Goal: Task Accomplishment & Management: Manage account settings

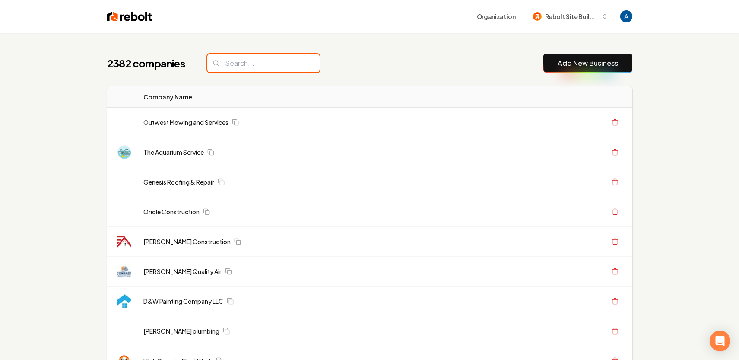
click at [261, 64] on input "search" at bounding box center [263, 63] width 112 height 18
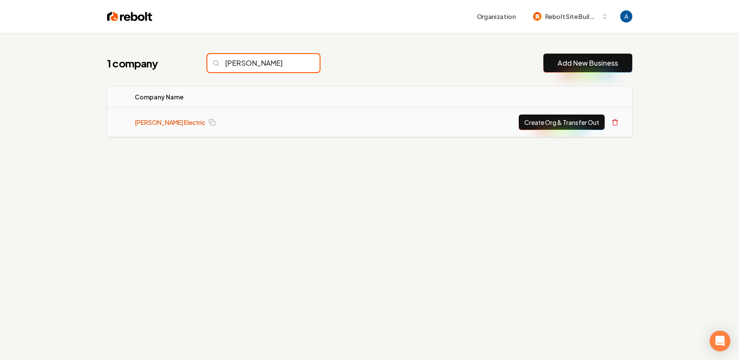
type input "bolton"
click at [161, 122] on link "Bolton Electric" at bounding box center [170, 122] width 70 height 9
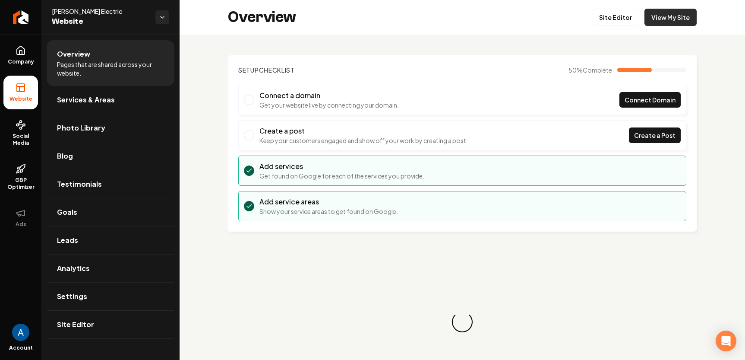
click at [652, 22] on link "View My Site" at bounding box center [671, 17] width 52 height 17
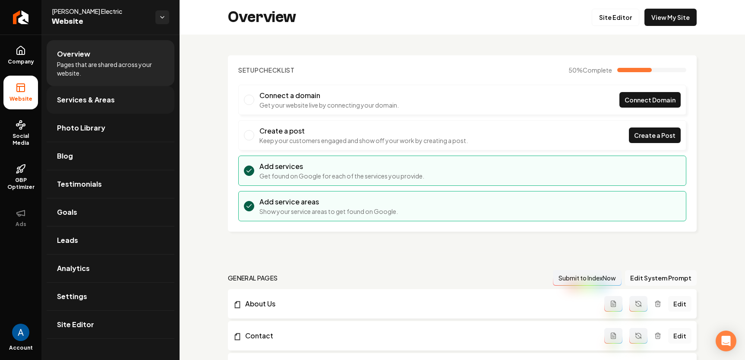
click at [101, 98] on span "Services & Areas" at bounding box center [86, 100] width 58 height 10
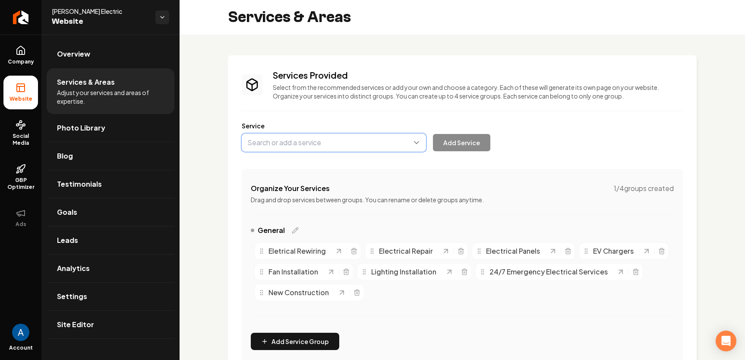
click at [307, 143] on button "Main content area" at bounding box center [334, 142] width 184 height 18
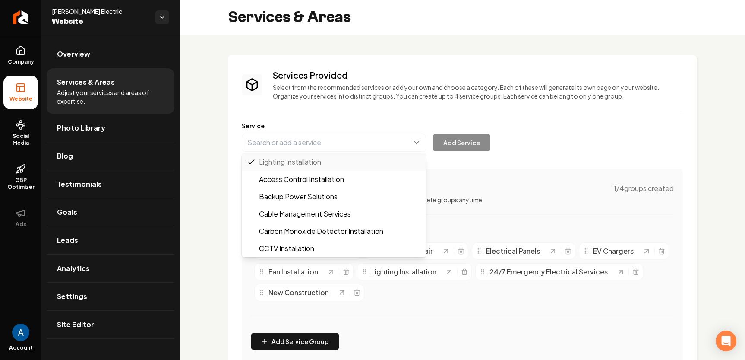
click at [536, 116] on div "Services Provided Select from the recommended services or add your own and choo…" at bounding box center [462, 216] width 441 height 295
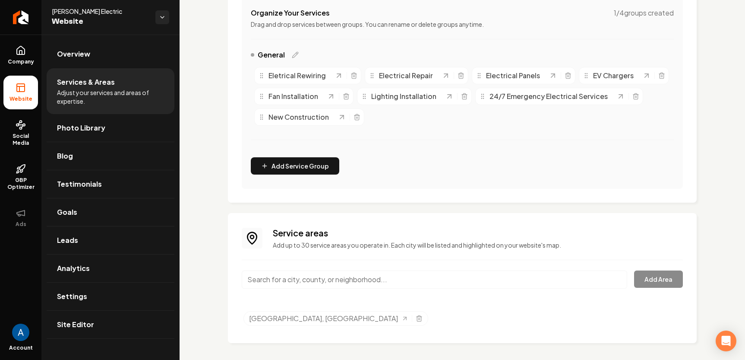
scroll to position [179, 0]
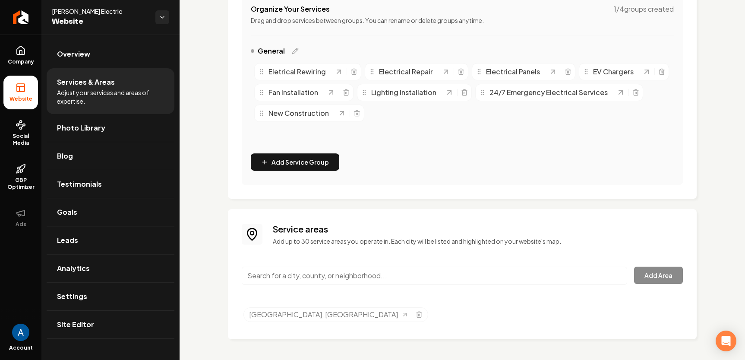
click at [342, 273] on input "Main content area" at bounding box center [435, 275] width 386 height 18
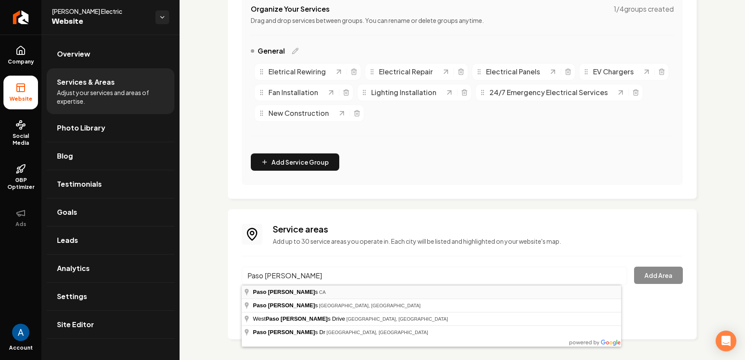
type input "Paso Robles, CA"
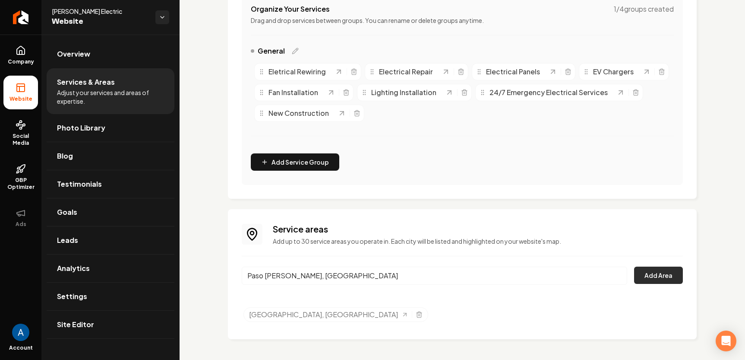
click at [645, 278] on button "Add Area" at bounding box center [658, 274] width 49 height 17
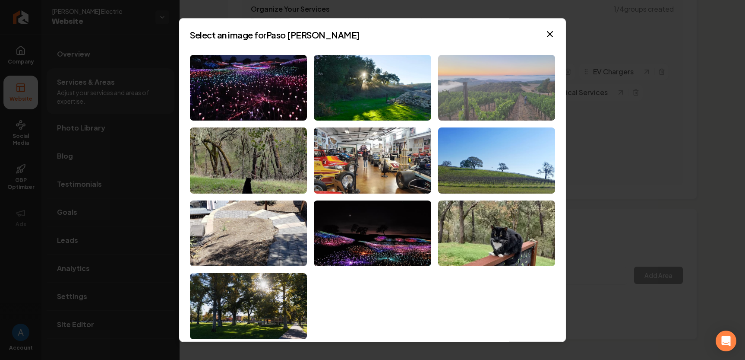
click at [496, 76] on img at bounding box center [496, 88] width 117 height 66
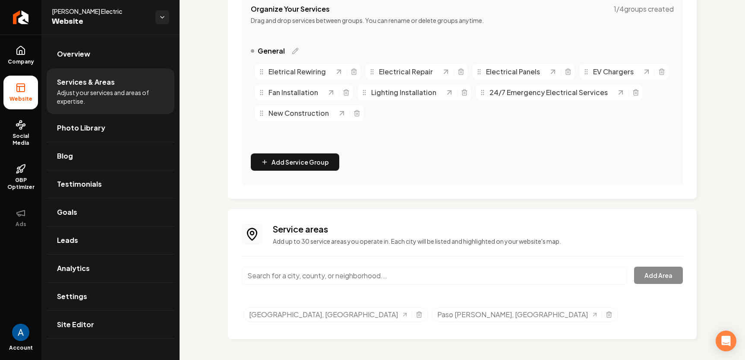
click at [344, 271] on input "Main content area" at bounding box center [435, 275] width 386 height 18
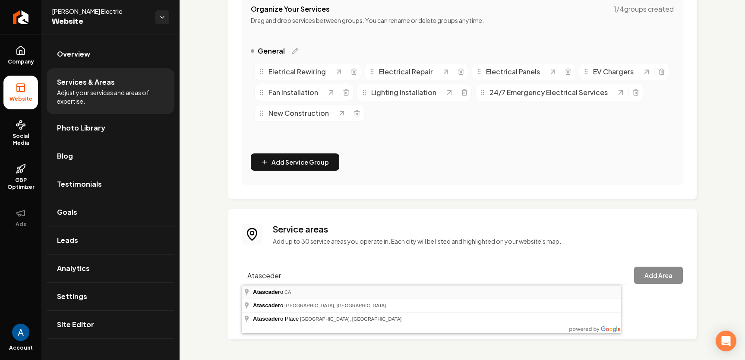
type input "Atascadero, CA"
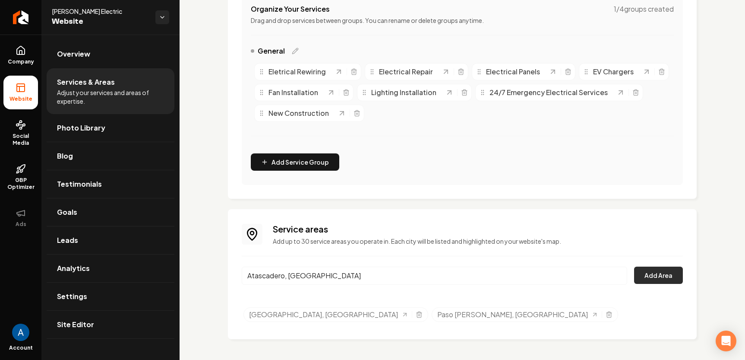
click at [652, 275] on button "Add Area" at bounding box center [658, 274] width 49 height 17
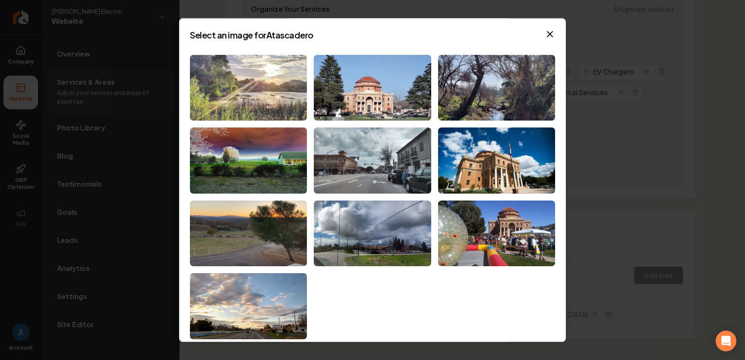
click at [253, 91] on img at bounding box center [248, 88] width 117 height 66
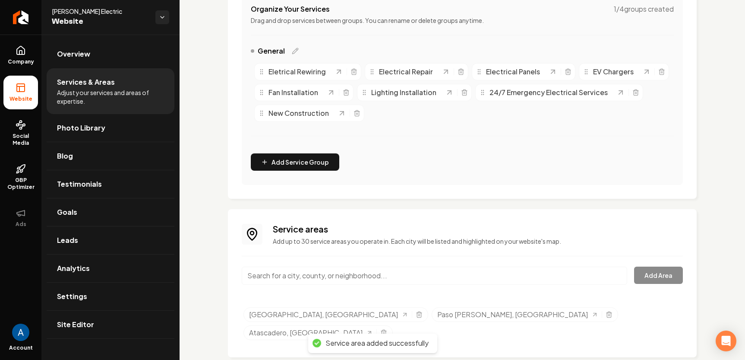
click at [381, 268] on input "Main content area" at bounding box center [435, 275] width 386 height 18
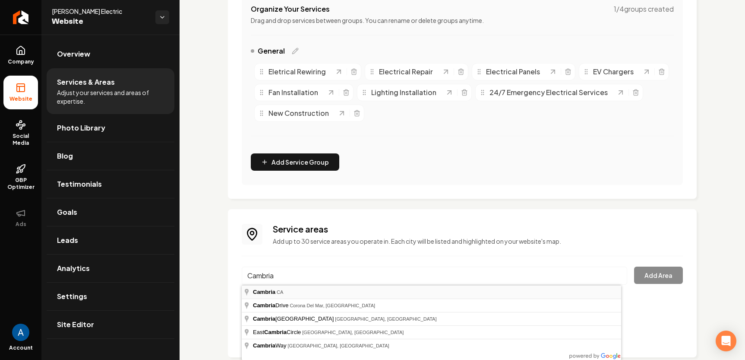
type input "Cambria, CA"
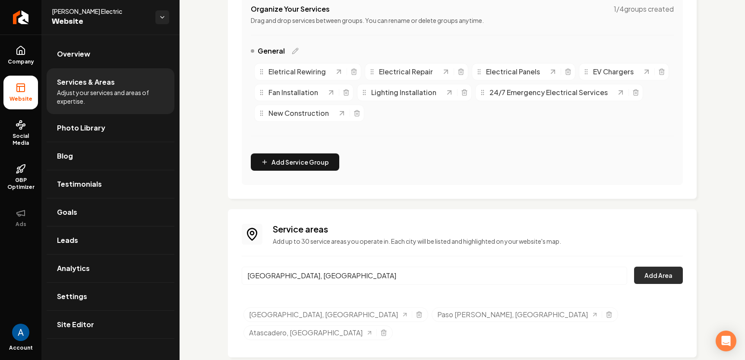
click at [653, 280] on button "Add Area" at bounding box center [658, 274] width 49 height 17
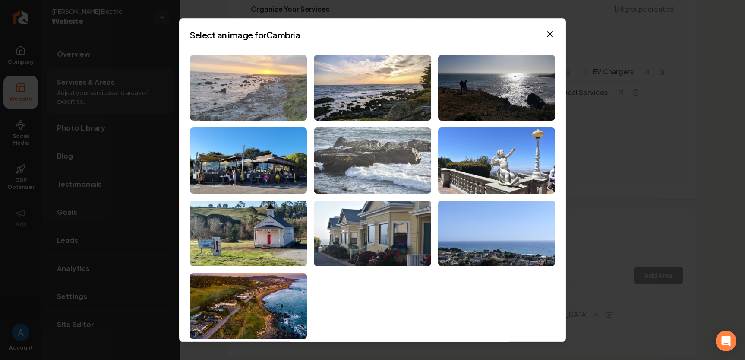
click at [267, 93] on img at bounding box center [248, 88] width 117 height 66
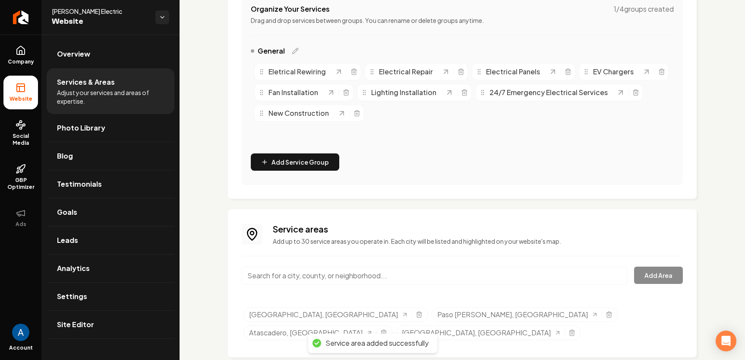
click at [361, 270] on input "Main content area" at bounding box center [435, 275] width 386 height 18
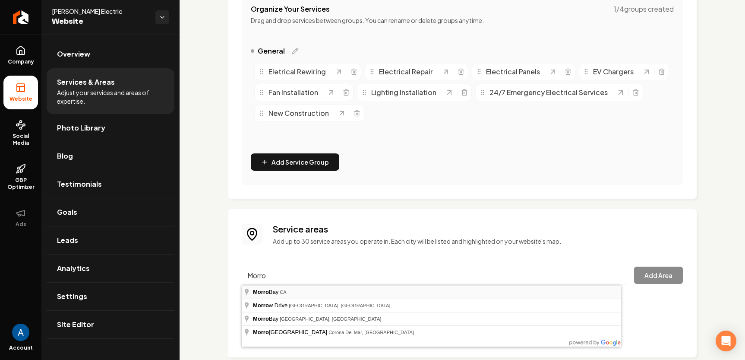
type input "Morro Bay, CA"
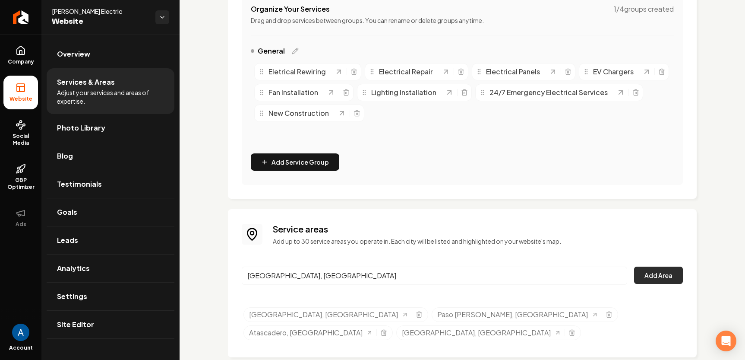
click at [634, 275] on button "Add Area" at bounding box center [658, 274] width 49 height 17
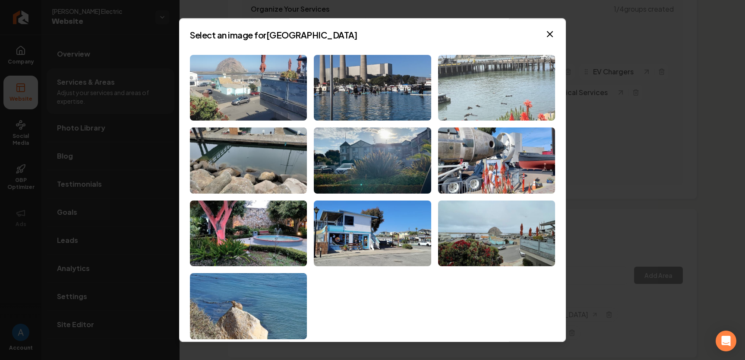
click at [501, 81] on img at bounding box center [496, 88] width 117 height 66
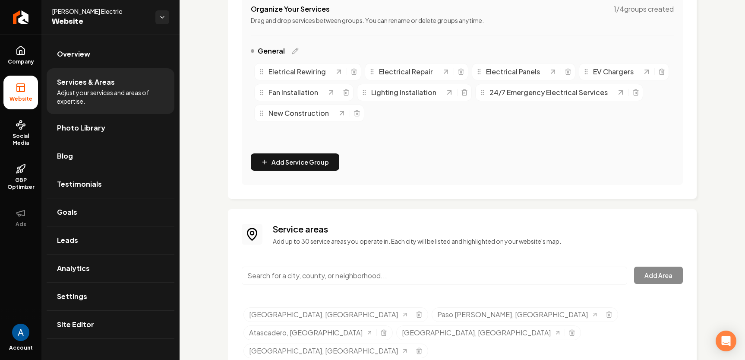
click at [417, 273] on input "Main content area" at bounding box center [435, 275] width 386 height 18
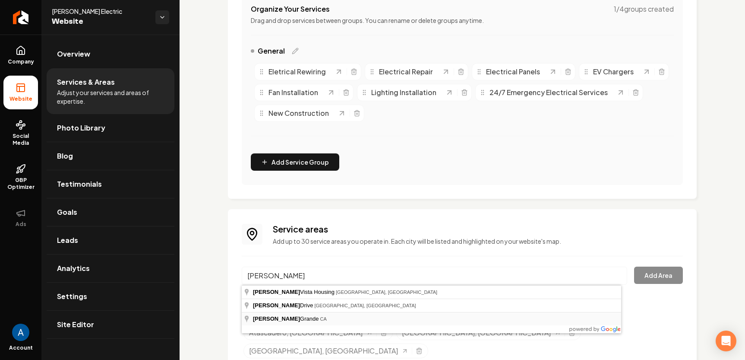
type input "Arroyo Grande, CA"
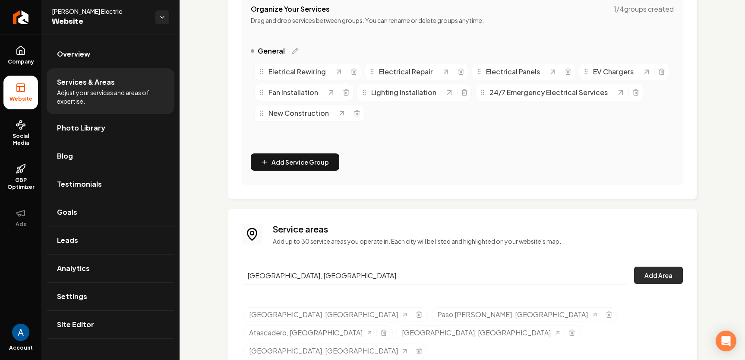
click at [652, 279] on button "Add Area" at bounding box center [658, 274] width 49 height 17
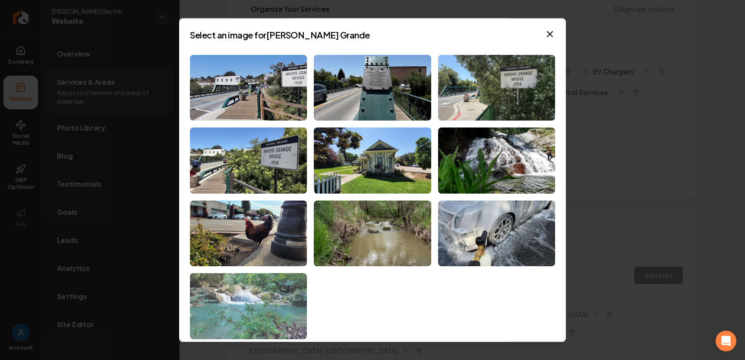
click at [259, 310] on img at bounding box center [248, 306] width 117 height 66
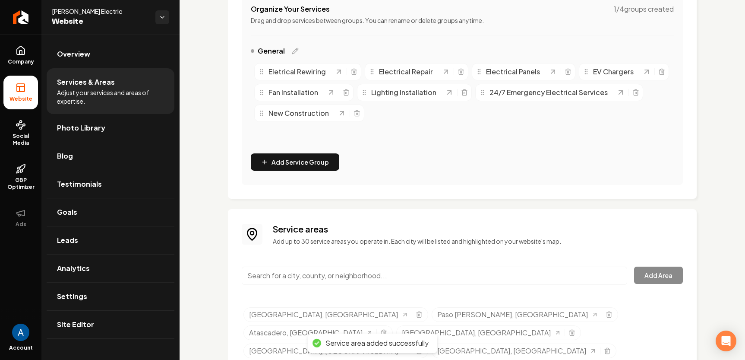
click at [377, 275] on input "Main content area" at bounding box center [435, 275] width 386 height 18
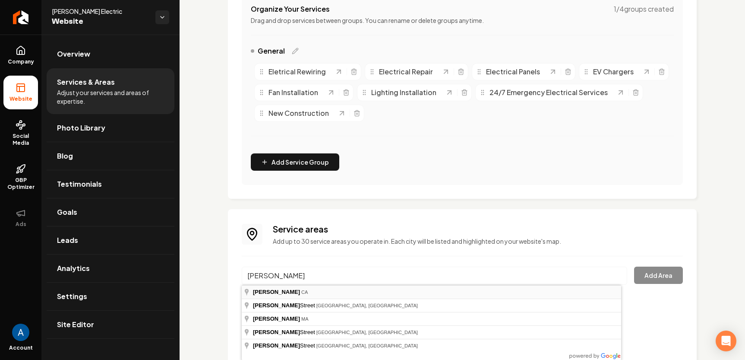
type input "Templeton, CA"
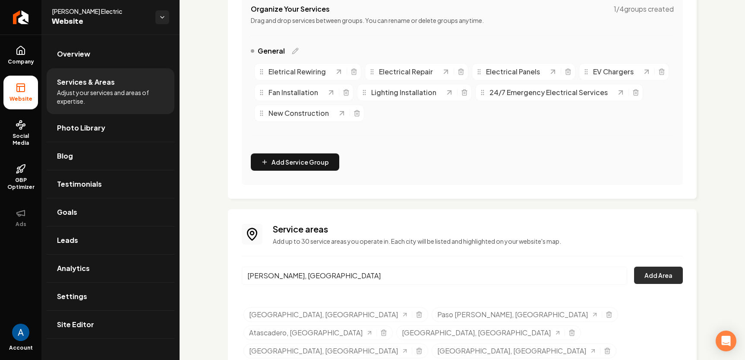
click at [656, 275] on button "Add Area" at bounding box center [658, 274] width 49 height 17
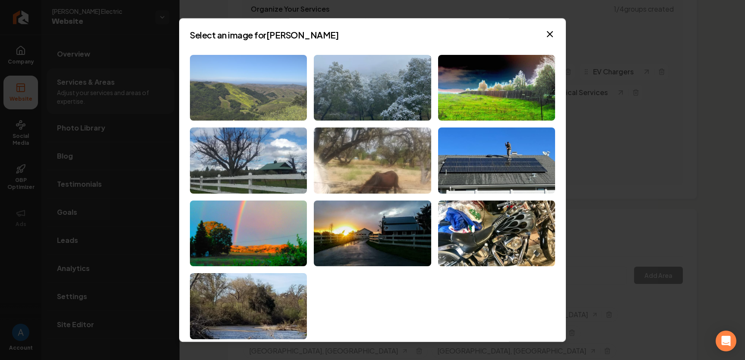
click at [265, 101] on img at bounding box center [248, 88] width 117 height 66
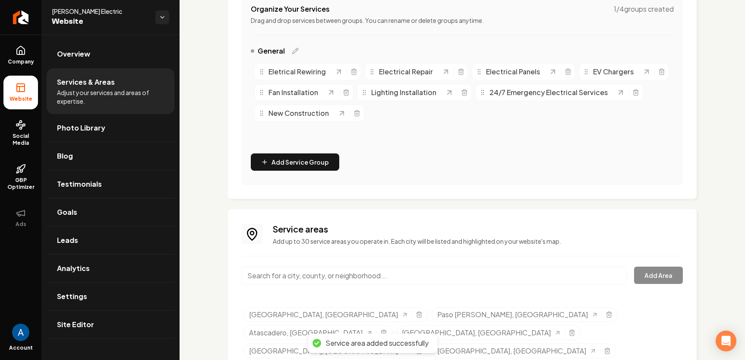
click at [336, 276] on input "Main content area" at bounding box center [435, 275] width 386 height 18
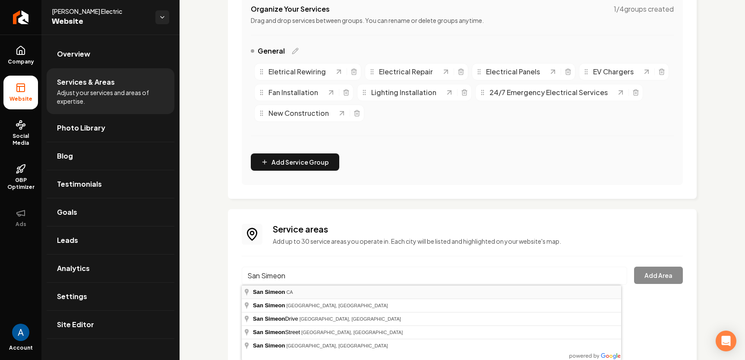
type input "San Simeon, CA"
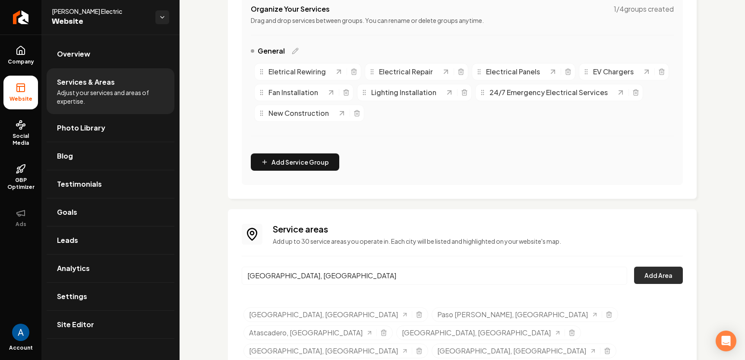
click at [647, 280] on button "Add Area" at bounding box center [658, 274] width 49 height 17
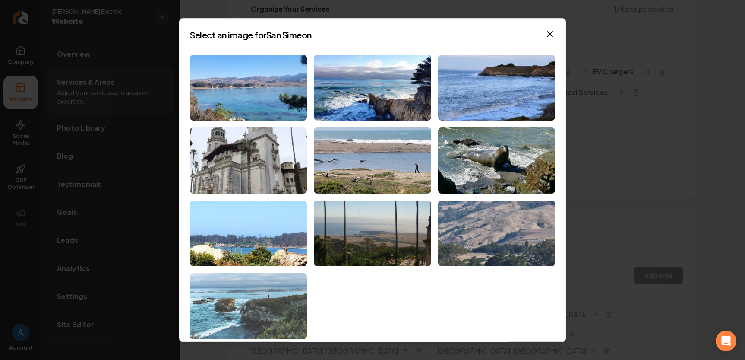
click at [237, 294] on img at bounding box center [248, 306] width 117 height 66
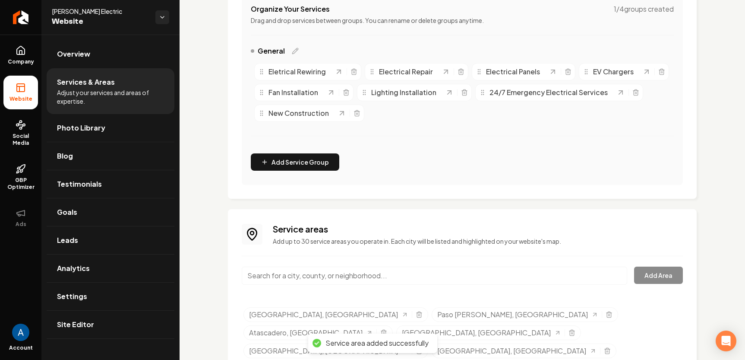
click at [336, 279] on input "Main content area" at bounding box center [435, 275] width 386 height 18
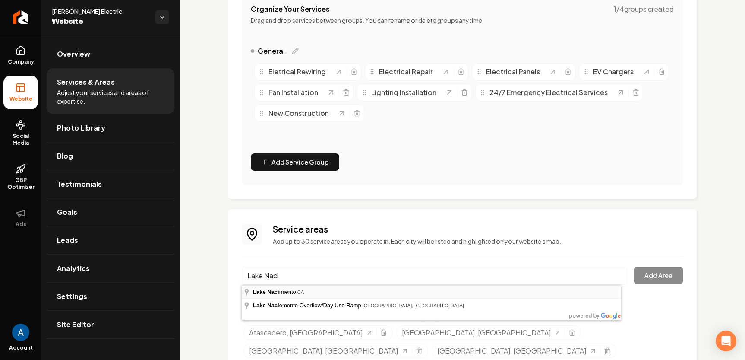
type input "Lake Nacimiento, CA"
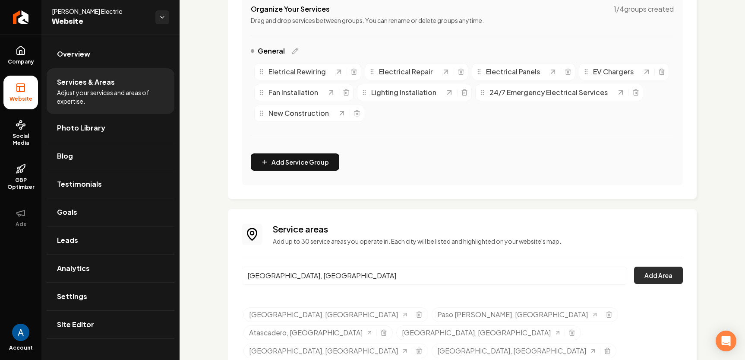
click at [644, 277] on button "Add Area" at bounding box center [658, 274] width 49 height 17
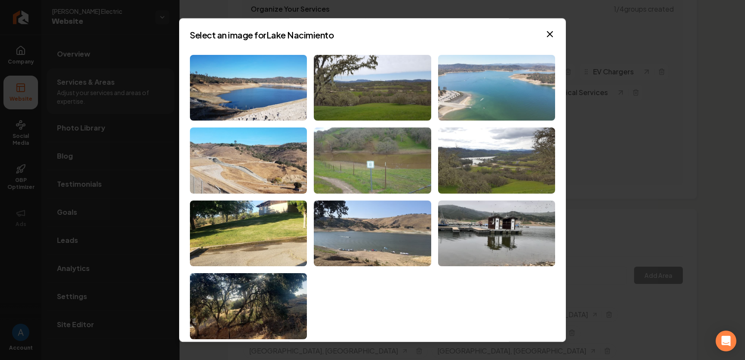
click at [477, 89] on img at bounding box center [496, 88] width 117 height 66
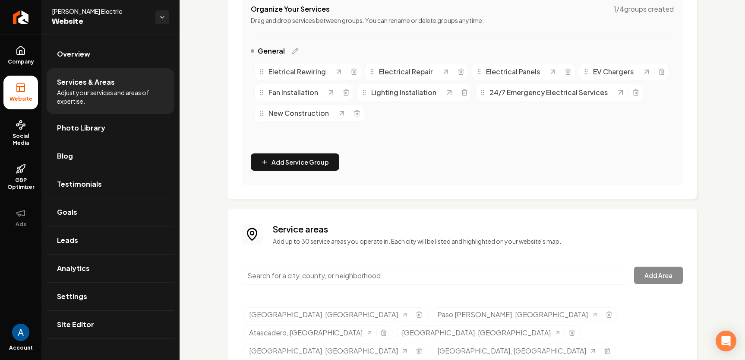
click at [351, 282] on input "Main content area" at bounding box center [435, 275] width 386 height 18
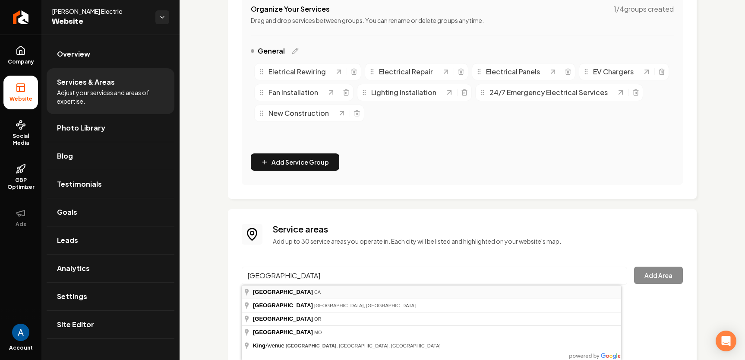
type input "King City, CA"
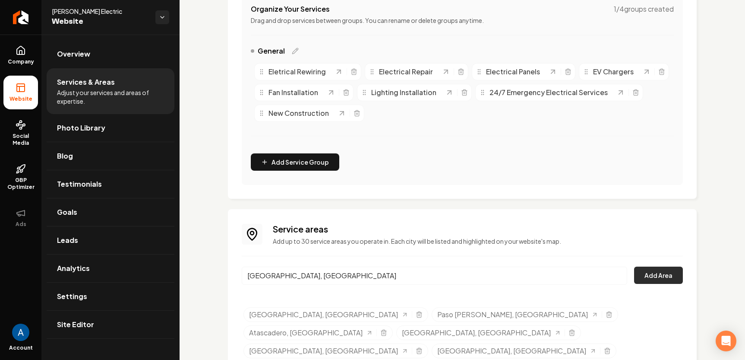
click at [654, 273] on button "Add Area" at bounding box center [658, 274] width 49 height 17
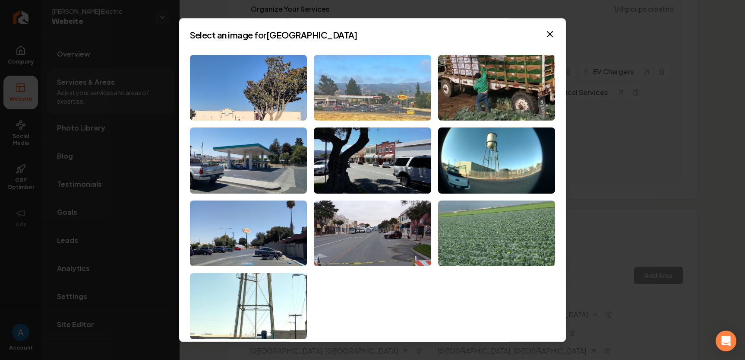
click at [350, 86] on img at bounding box center [372, 88] width 117 height 66
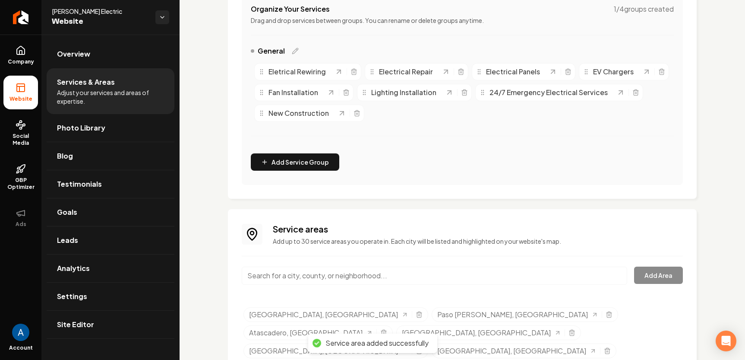
click at [330, 276] on input "Main content area" at bounding box center [435, 275] width 386 height 18
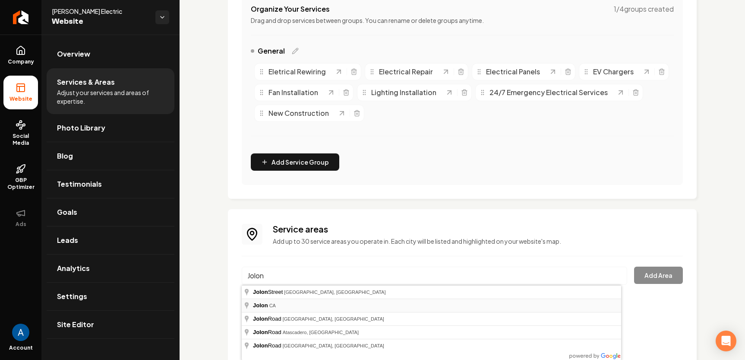
type input "Jolon, CA"
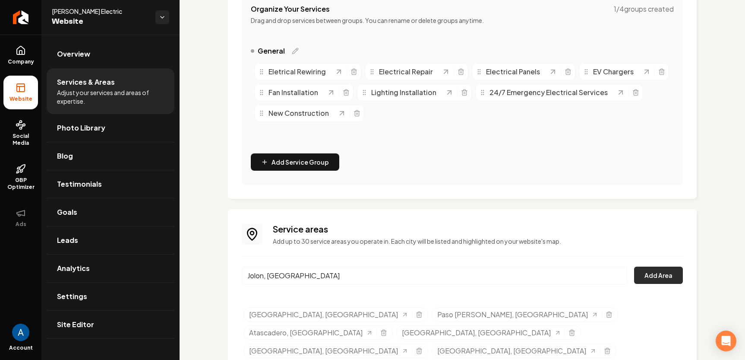
click at [641, 276] on button "Add Area" at bounding box center [658, 274] width 49 height 17
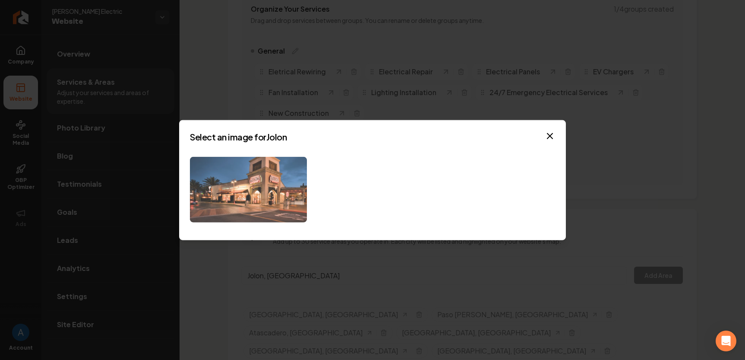
click at [256, 191] on img at bounding box center [248, 189] width 117 height 66
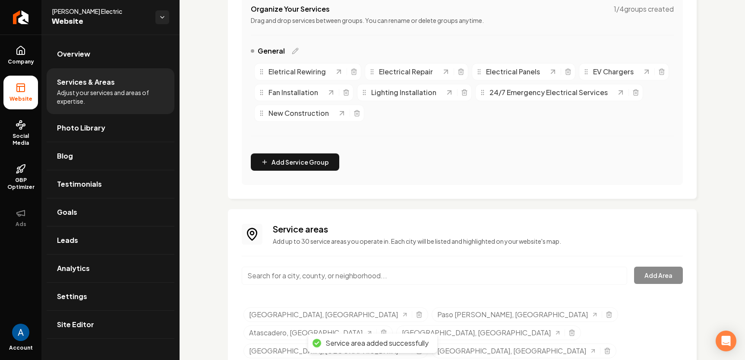
click at [344, 269] on input "Main content area" at bounding box center [435, 275] width 386 height 18
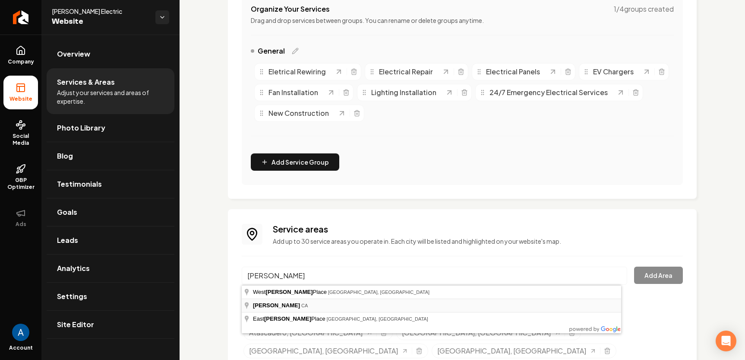
type input "Bradley, CA"
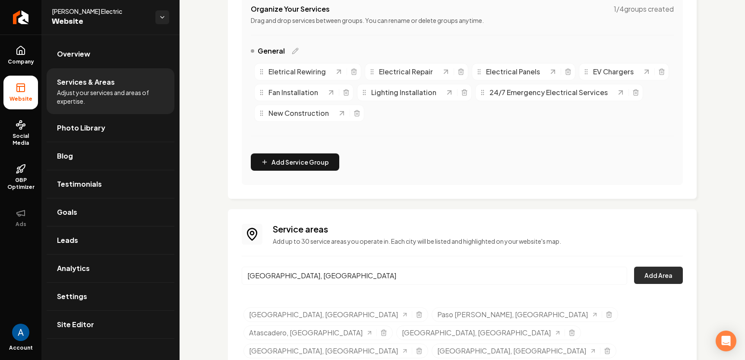
click at [665, 274] on button "Add Area" at bounding box center [658, 274] width 49 height 17
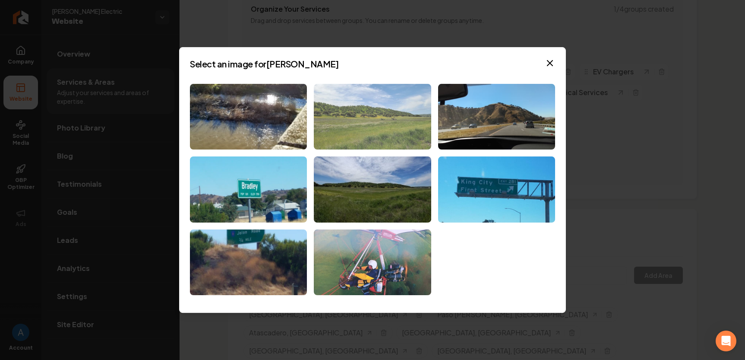
click at [400, 117] on img at bounding box center [372, 117] width 117 height 66
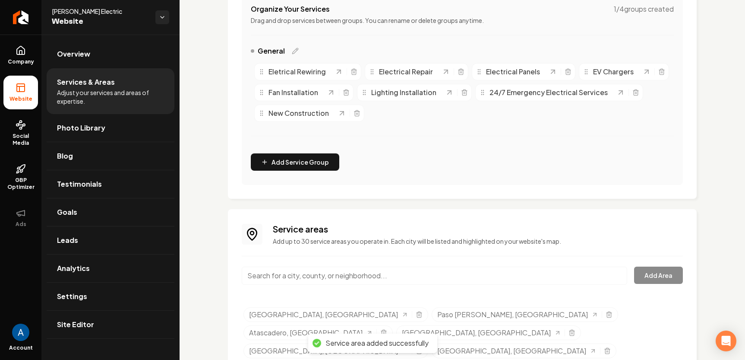
click at [332, 275] on input "Main content area" at bounding box center [435, 275] width 386 height 18
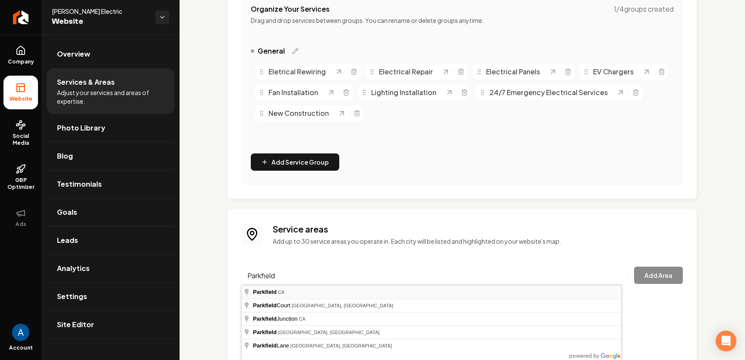
type input "Parkfield, CA"
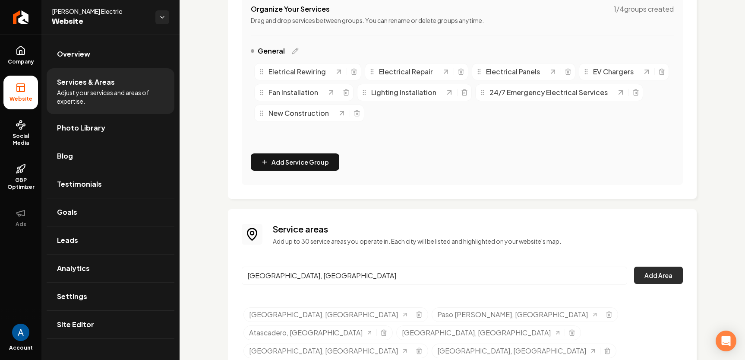
click at [651, 275] on button "Add Area" at bounding box center [658, 274] width 49 height 17
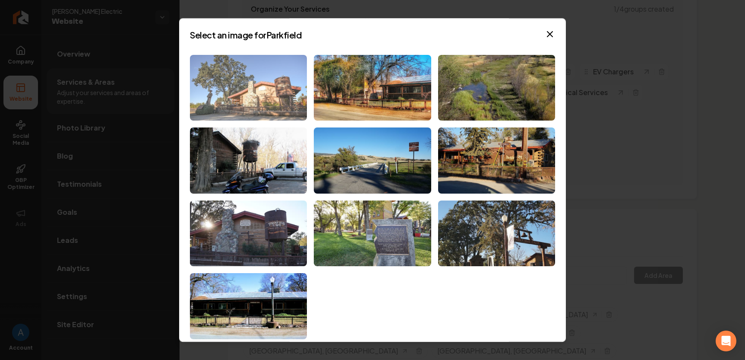
click at [222, 92] on img at bounding box center [248, 88] width 117 height 66
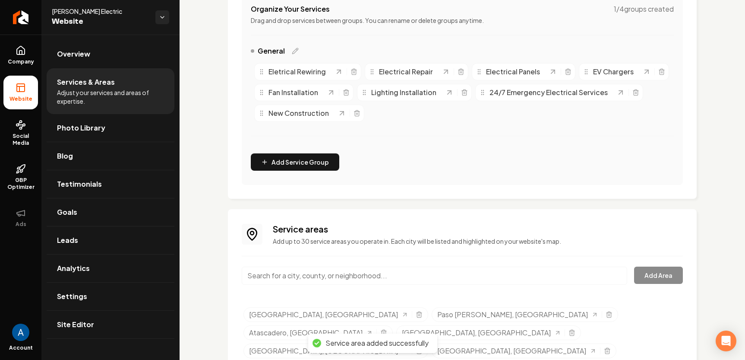
click at [381, 283] on input "Main content area" at bounding box center [435, 275] width 386 height 18
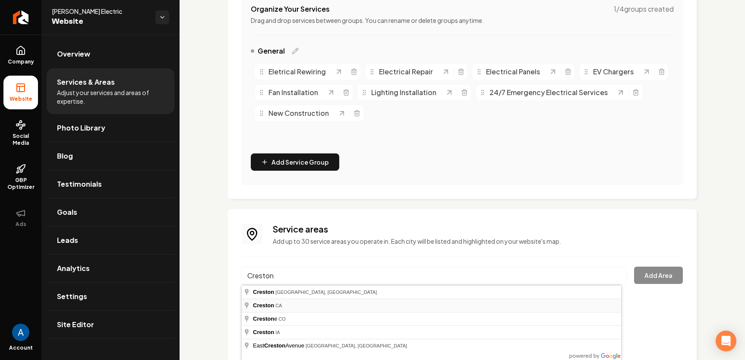
type input "Creston, CA"
drag, startPoint x: 288, startPoint y: 307, endPoint x: 292, endPoint y: 306, distance: 4.5
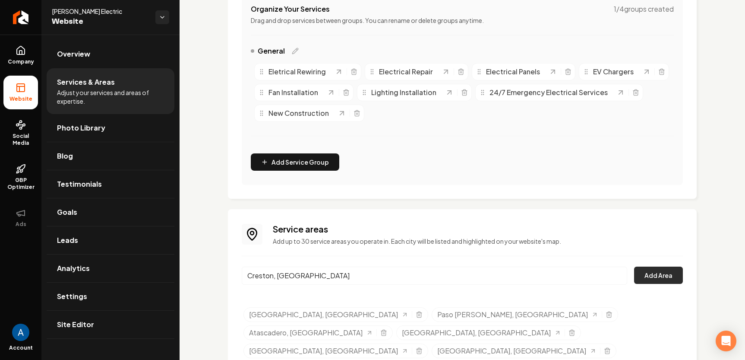
click at [640, 271] on button "Add Area" at bounding box center [658, 274] width 49 height 17
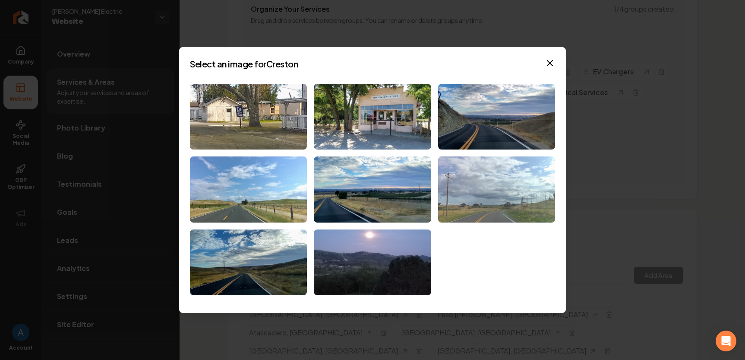
click at [488, 203] on img at bounding box center [496, 189] width 117 height 66
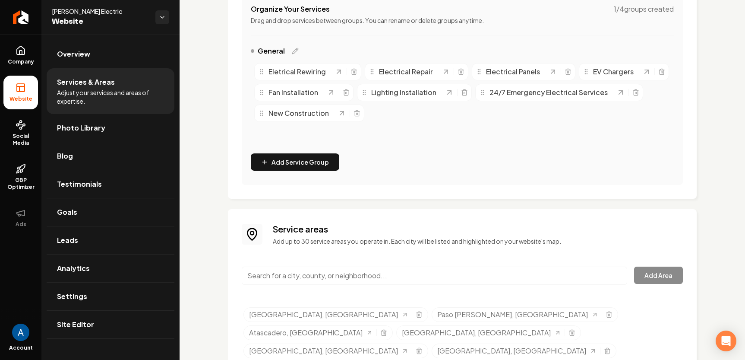
click at [348, 269] on input "Main content area" at bounding box center [435, 275] width 386 height 18
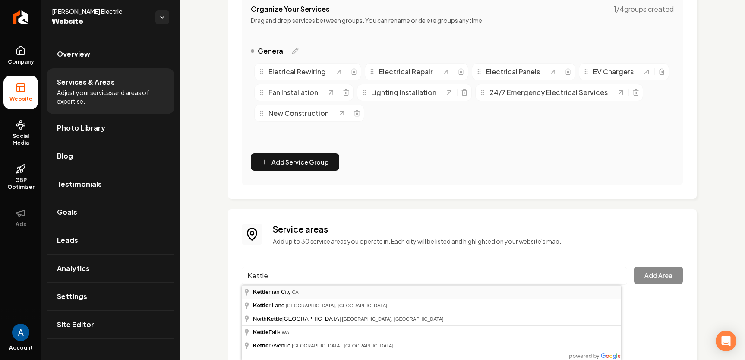
type input "Kettleman City, CA"
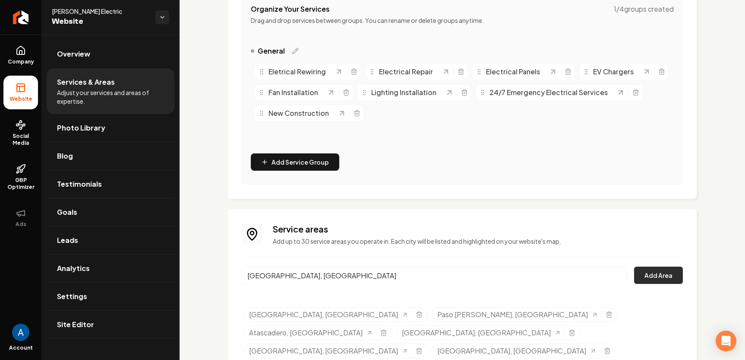
click at [640, 277] on button "Add Area" at bounding box center [658, 274] width 49 height 17
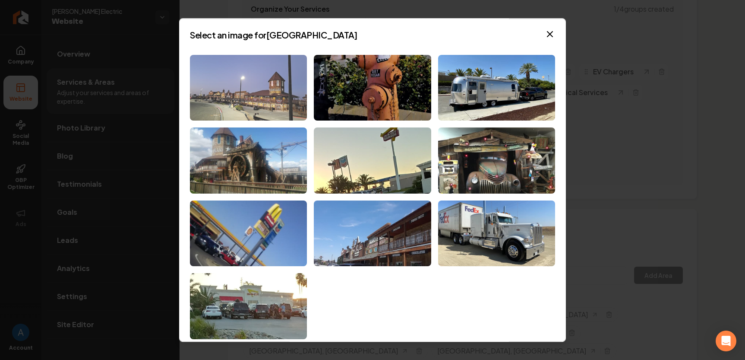
click at [259, 102] on img at bounding box center [248, 88] width 117 height 66
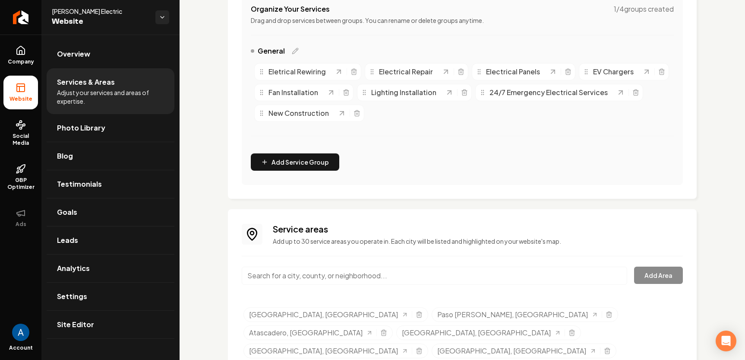
click at [378, 272] on input "Main content area" at bounding box center [435, 275] width 386 height 18
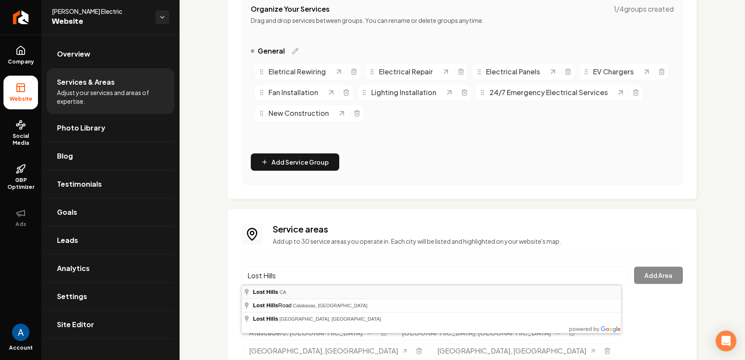
type input "Lost Hills, CA"
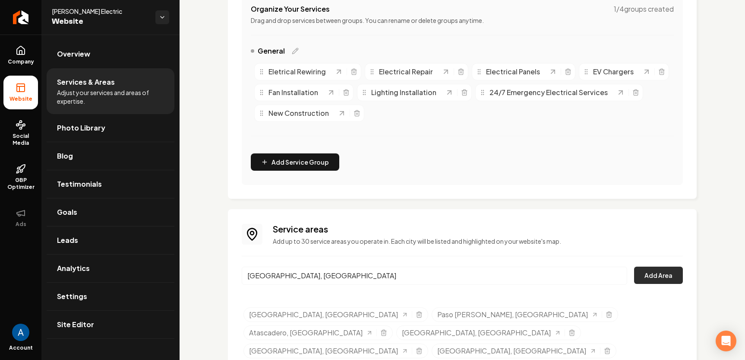
click at [650, 276] on button "Add Area" at bounding box center [658, 274] width 49 height 17
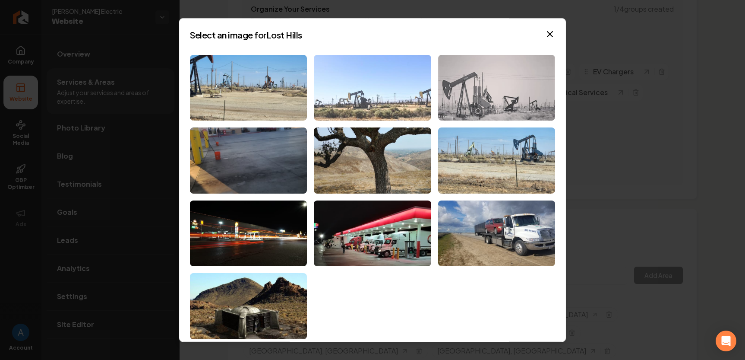
click at [386, 89] on img at bounding box center [372, 88] width 117 height 66
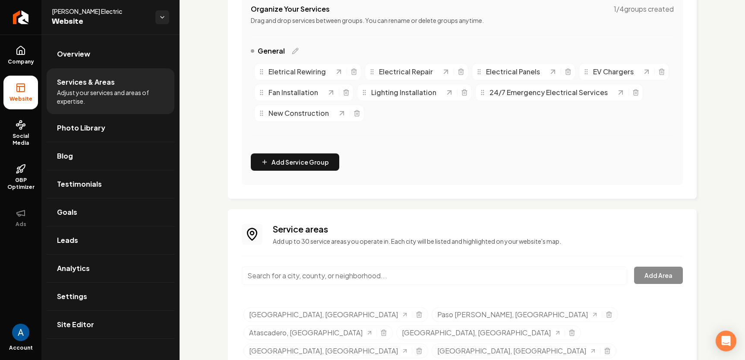
click at [336, 271] on input "Main content area" at bounding box center [435, 275] width 386 height 18
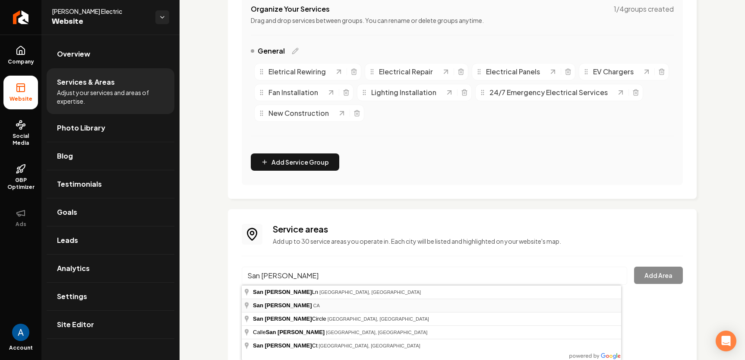
type input "San Lucas, CA"
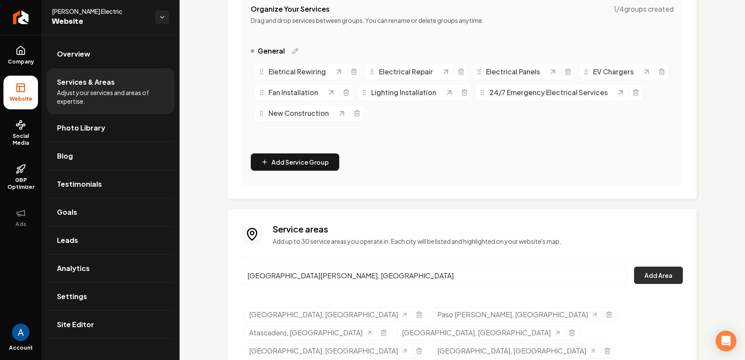
click at [649, 279] on button "Add Area" at bounding box center [658, 274] width 49 height 17
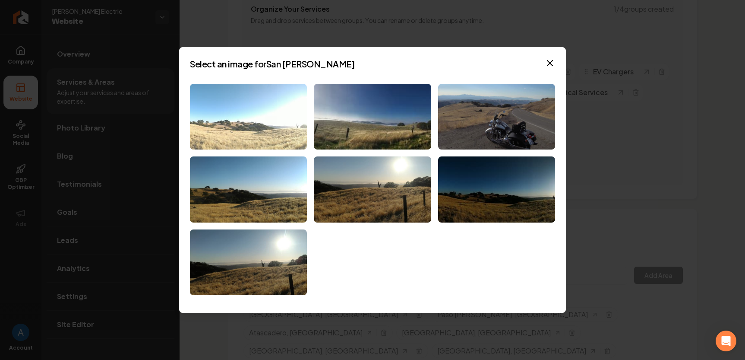
click at [234, 120] on img at bounding box center [248, 117] width 117 height 66
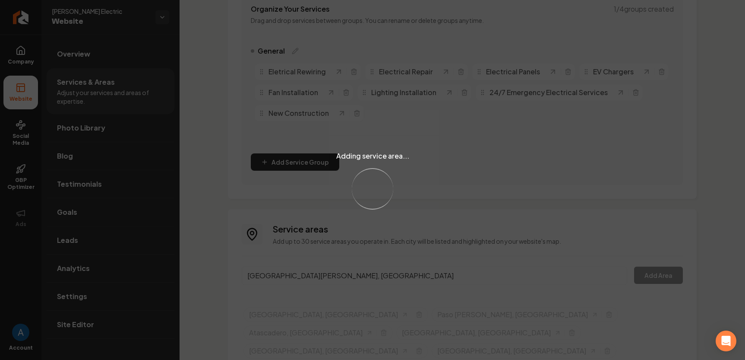
click at [323, 272] on div "Adding service area... Loading..." at bounding box center [372, 180] width 745 height 360
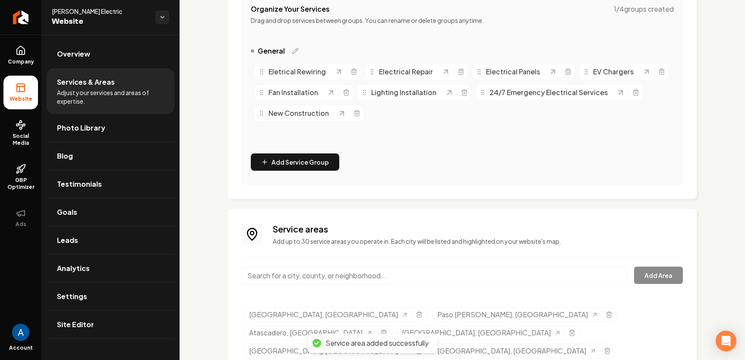
click at [320, 274] on input "Main content area" at bounding box center [435, 275] width 386 height 18
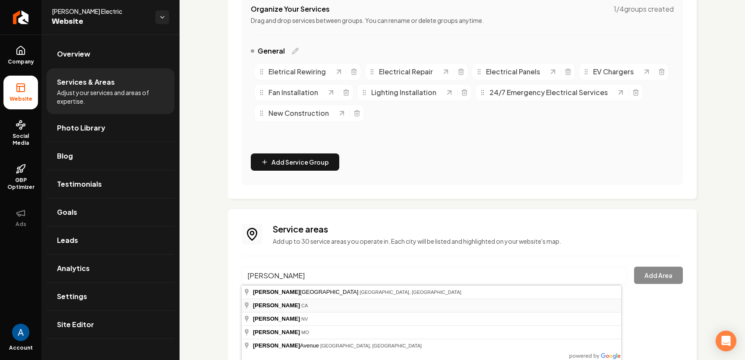
type input "Lockwood, CA"
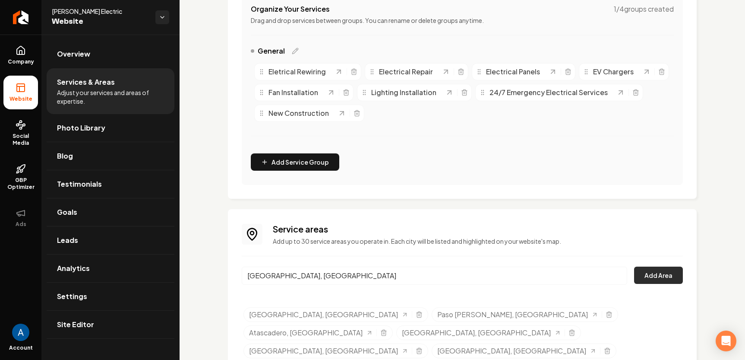
click at [640, 274] on button "Add Area" at bounding box center [658, 274] width 49 height 17
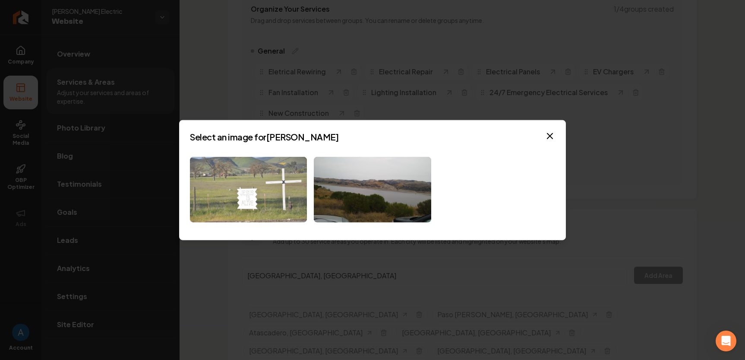
click at [273, 199] on img at bounding box center [248, 189] width 117 height 66
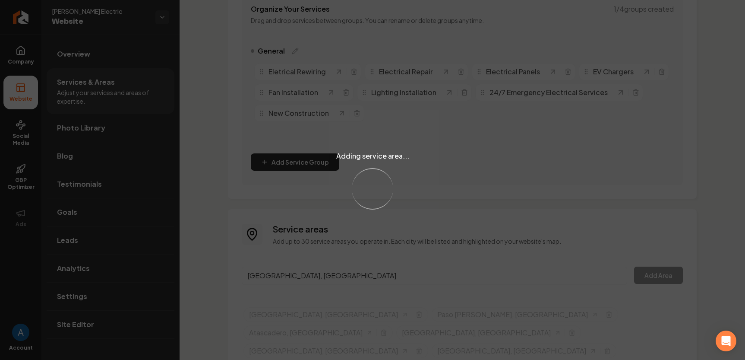
click at [337, 274] on div "Adding service area... Loading..." at bounding box center [372, 180] width 745 height 360
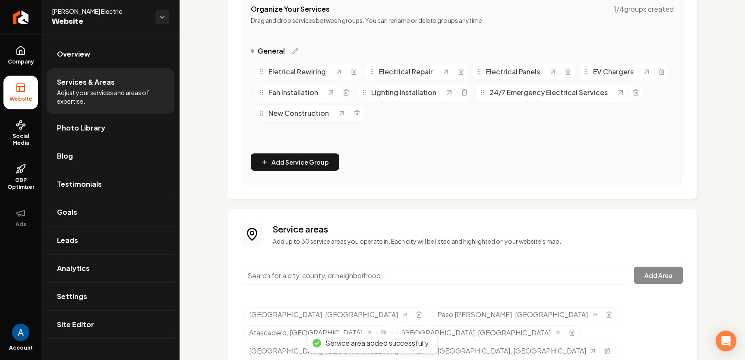
click at [337, 274] on input "Main content area" at bounding box center [435, 275] width 386 height 18
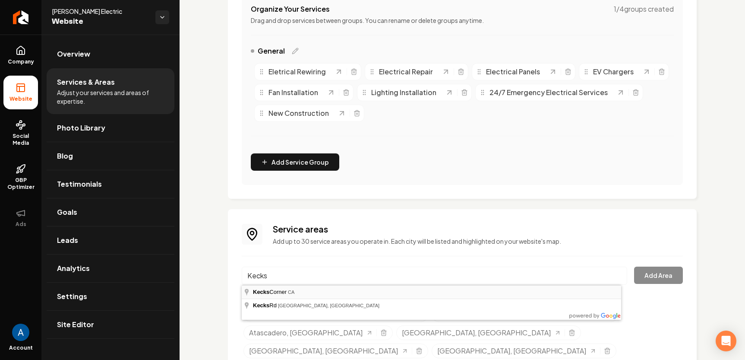
type input "Kecks Corner, CA"
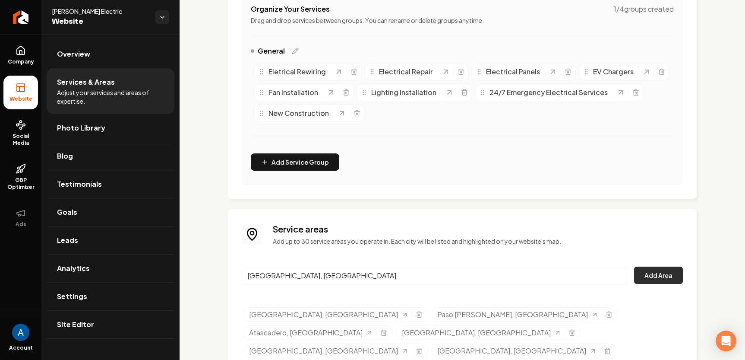
click at [644, 273] on button "Add Area" at bounding box center [658, 274] width 49 height 17
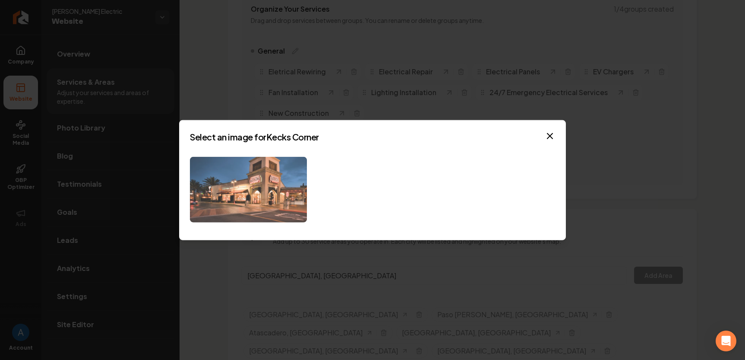
click at [276, 187] on img at bounding box center [248, 189] width 117 height 66
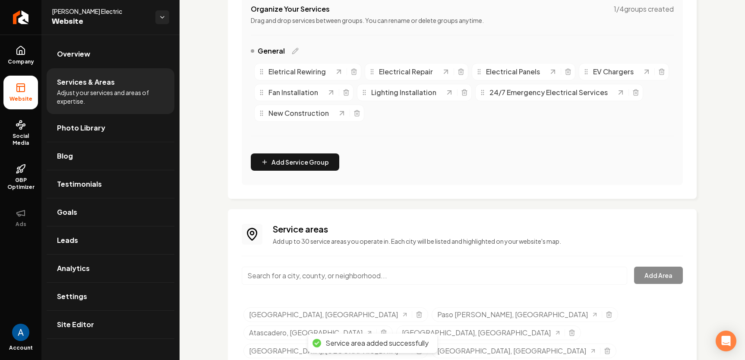
click at [312, 279] on input "Main content area" at bounding box center [435, 275] width 386 height 18
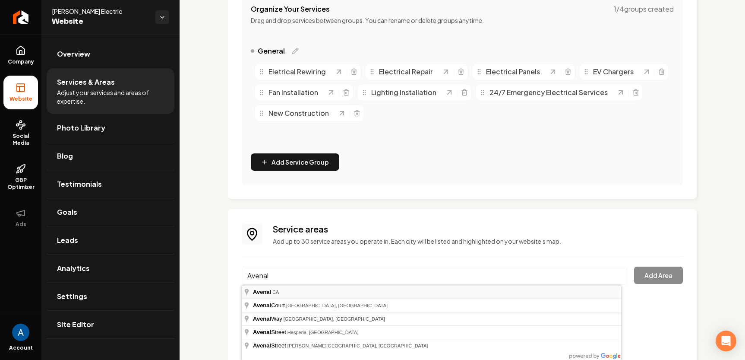
type input "Avenal, CA"
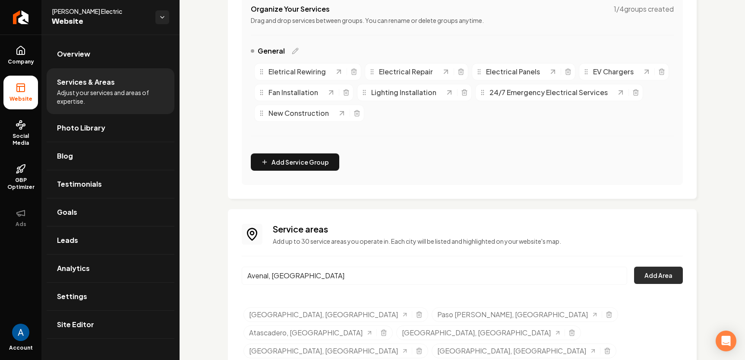
click at [637, 269] on button "Add Area" at bounding box center [658, 274] width 49 height 17
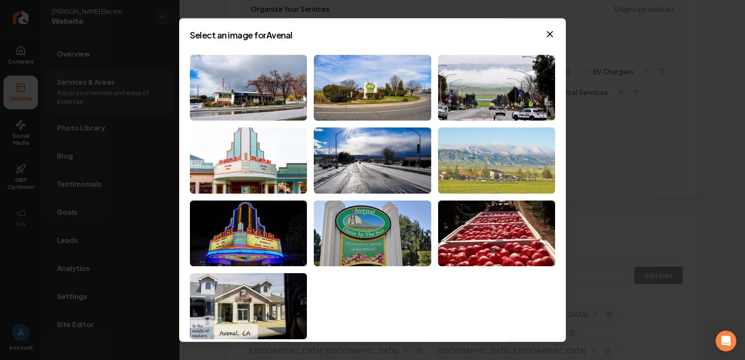
click at [495, 158] on img at bounding box center [496, 160] width 117 height 66
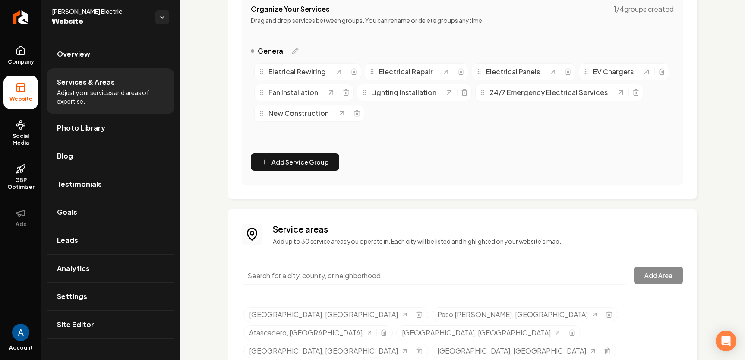
click at [316, 285] on div "Main content area" at bounding box center [435, 280] width 386 height 29
click at [317, 280] on input "Main content area" at bounding box center [435, 275] width 386 height 18
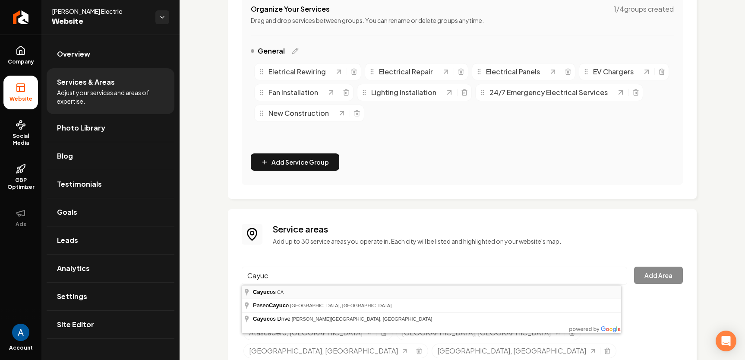
type input "Cayucos, CA"
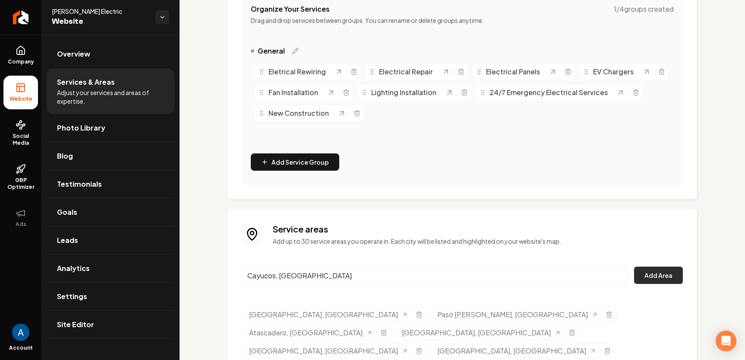
click at [657, 278] on button "Add Area" at bounding box center [658, 274] width 49 height 17
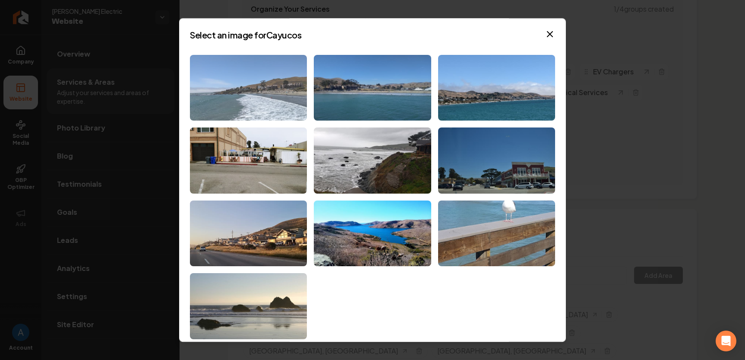
click at [250, 86] on img at bounding box center [248, 88] width 117 height 66
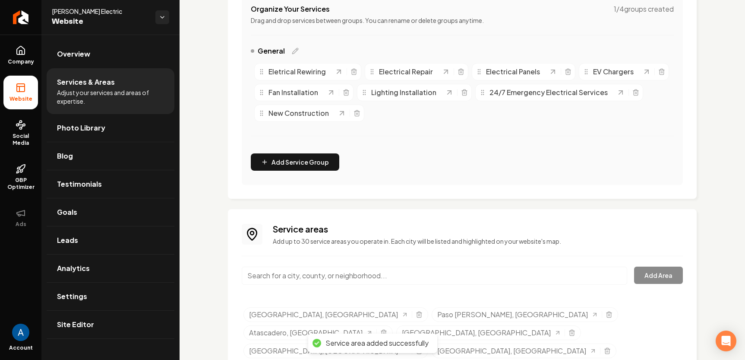
click at [329, 276] on input "Main content area" at bounding box center [435, 275] width 386 height 18
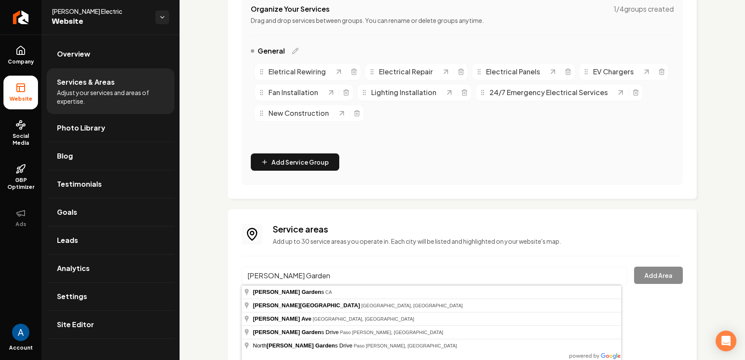
type input "Whitley Gardens, CA"
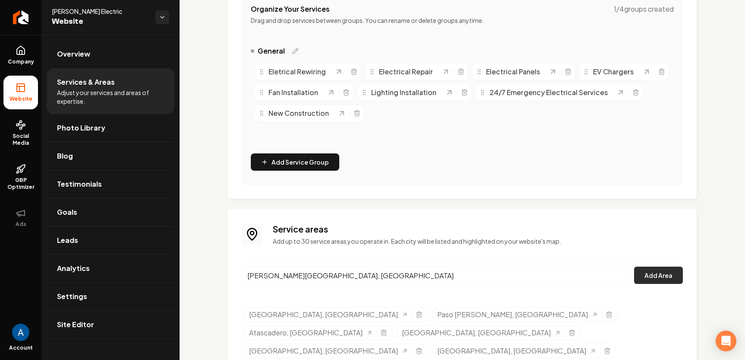
click at [637, 275] on button "Add Area" at bounding box center [658, 274] width 49 height 17
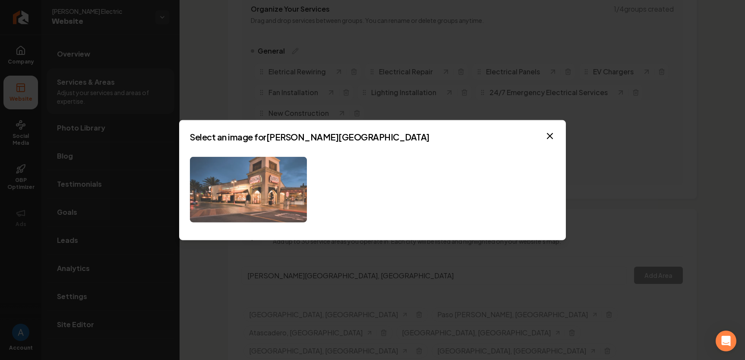
click at [257, 200] on img at bounding box center [248, 189] width 117 height 66
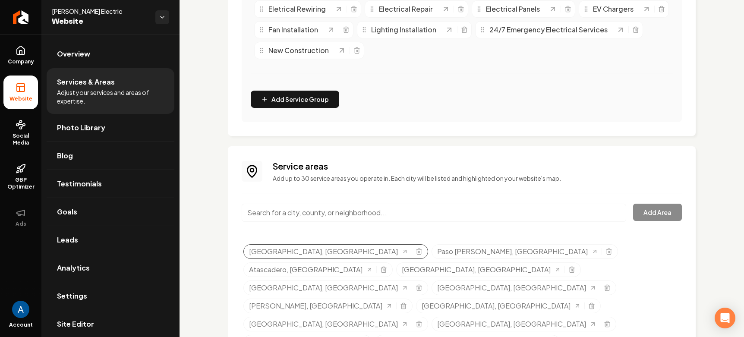
scroll to position [242, 0]
click at [416, 252] on icon "Selected tags" at bounding box center [419, 251] width 7 height 7
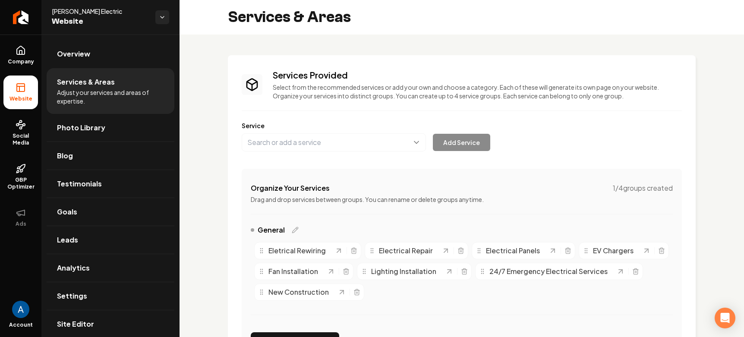
scroll to position [242, 0]
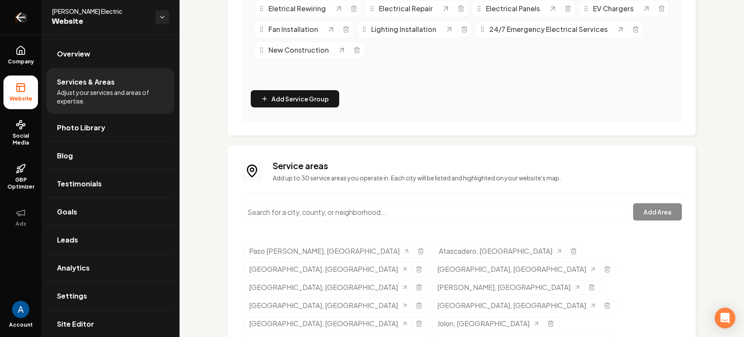
click at [26, 20] on icon "Return to dashboard" at bounding box center [21, 17] width 14 height 14
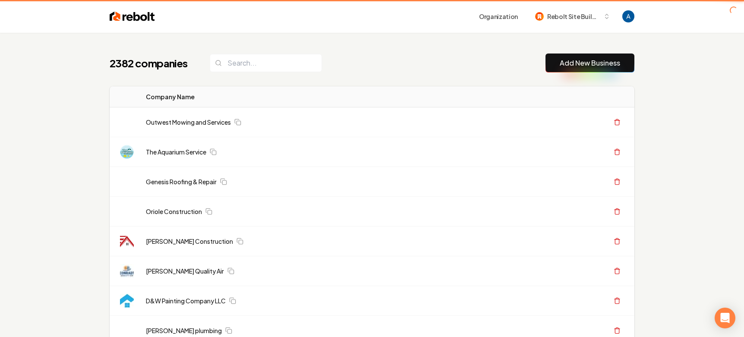
click at [378, 65] on div "2382 companies Add New Business" at bounding box center [372, 63] width 525 height 19
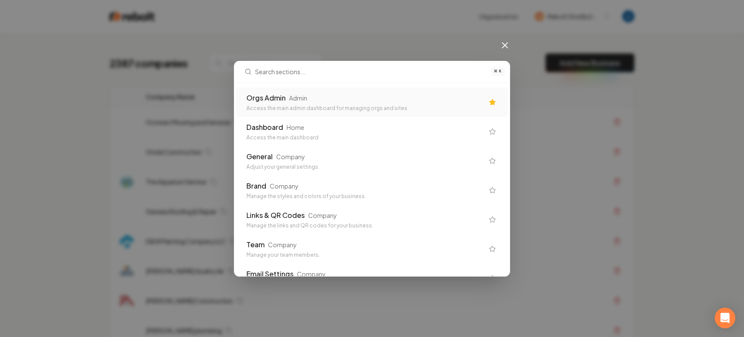
click at [505, 44] on icon at bounding box center [505, 45] width 5 height 5
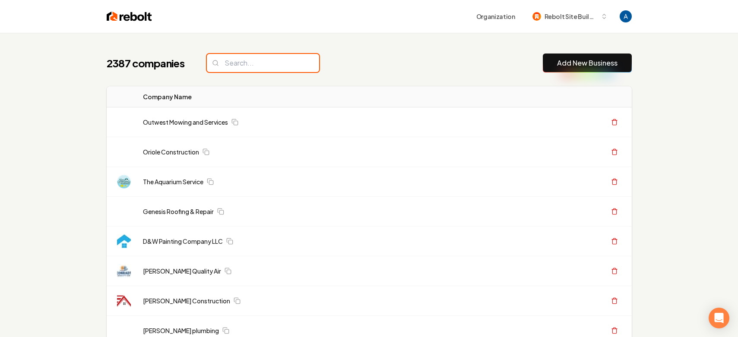
click at [244, 67] on input "search" at bounding box center [263, 63] width 112 height 18
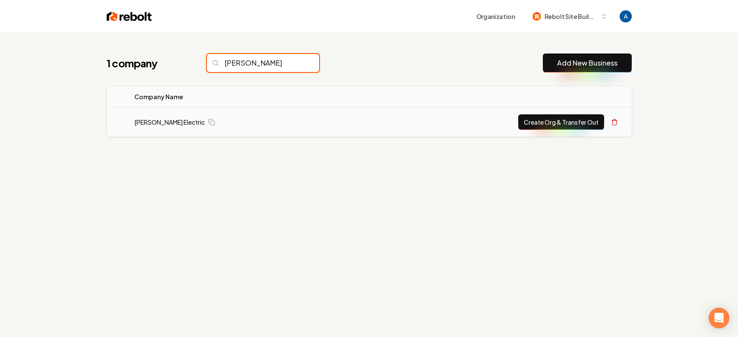
type input "[PERSON_NAME]"
click at [581, 125] on button "Create Org & Transfer Out" at bounding box center [561, 122] width 86 height 16
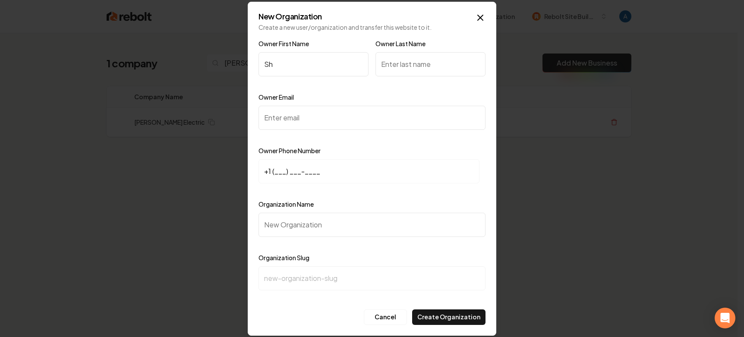
type input "S"
click at [304, 62] on input "Owner First Name" at bounding box center [314, 64] width 110 height 24
click at [387, 67] on input "Owner Last Name" at bounding box center [431, 64] width 110 height 24
click at [305, 70] on input "Sherd" at bounding box center [314, 64] width 110 height 24
click at [386, 69] on input "Owner Last Name" at bounding box center [431, 64] width 110 height 24
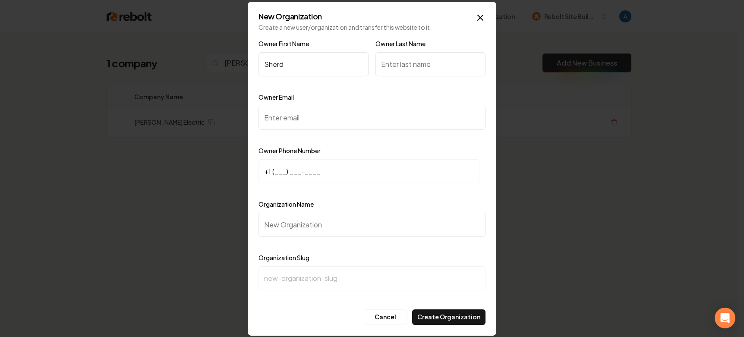
click at [311, 67] on input "Sherd" at bounding box center [314, 64] width 110 height 24
click at [405, 67] on input "Owner Last Name" at bounding box center [431, 64] width 110 height 24
click at [312, 66] on input "Sherdon" at bounding box center [314, 64] width 110 height 24
click at [438, 69] on input "Owner Last Name" at bounding box center [431, 64] width 110 height 24
click at [320, 64] on input "Sherdon" at bounding box center [314, 64] width 110 height 24
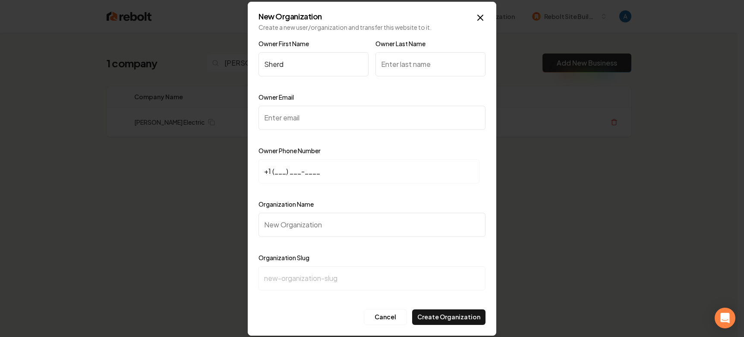
type input "Sherd"
click at [406, 70] on input "Owner Last Name" at bounding box center [431, 64] width 110 height 24
type input "Bolton"
click at [345, 122] on input "Owner Email" at bounding box center [372, 118] width 227 height 24
paste input "boltonelect@gmail.com"
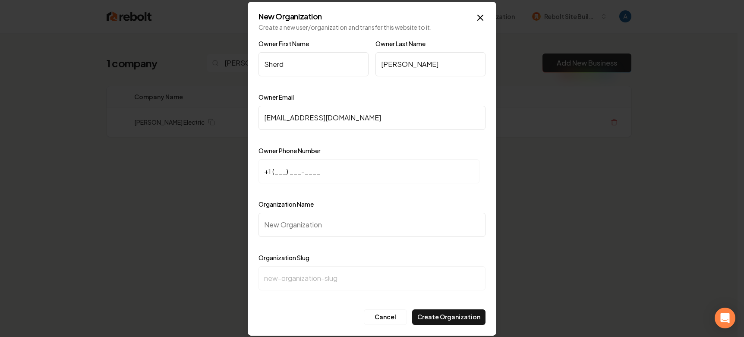
type input "boltonelect@gmail.com"
click at [275, 173] on input "+1 (___) ___-____" at bounding box center [369, 171] width 221 height 24
paste input "805) 441-9900"
type input "+1 (805) 441-9900"
click at [288, 226] on input "Organization Name" at bounding box center [372, 225] width 227 height 24
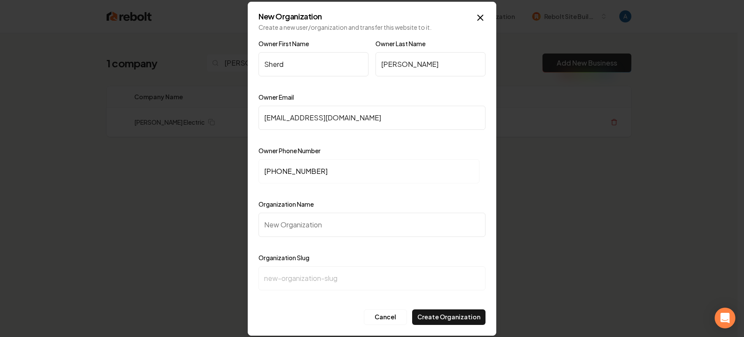
type input "B"
type input "b"
type input "Bo"
type input "bo"
type input "Bol"
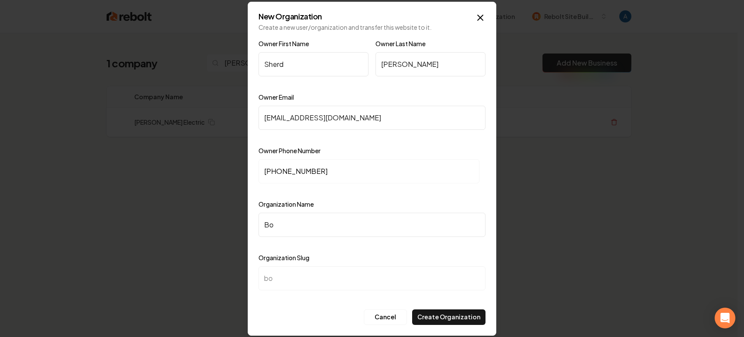
type input "bol"
type input "Bolt"
type input "bolt"
type input "Bolto"
type input "bolto"
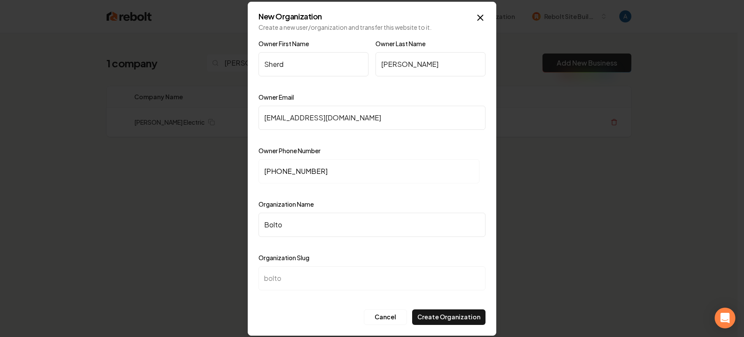
type input "Bolton"
type input "bolton"
type input "Bolton E"
type input "bolton-e"
type input "Bolton El"
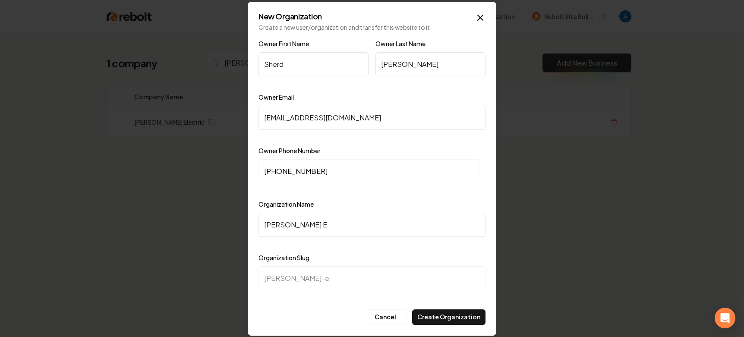
type input "bolton-el"
type input "Bolton Ele"
type input "bolton-ele"
type input "Bolton Elec"
type input "bolton-elec"
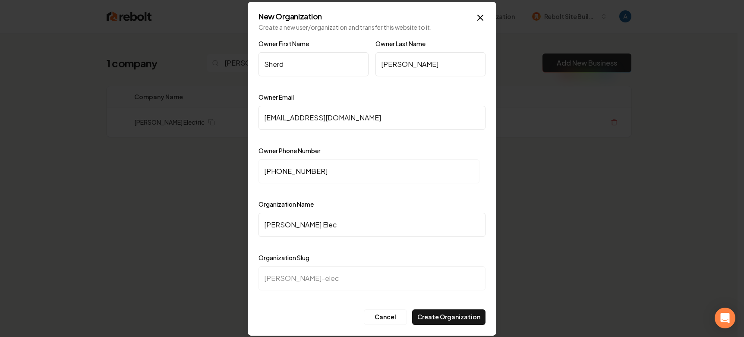
type input "Bolton Elect"
type input "bolton-elect"
type input "Bolton Electr"
type input "bolton-electr"
type input "Bolton Electri"
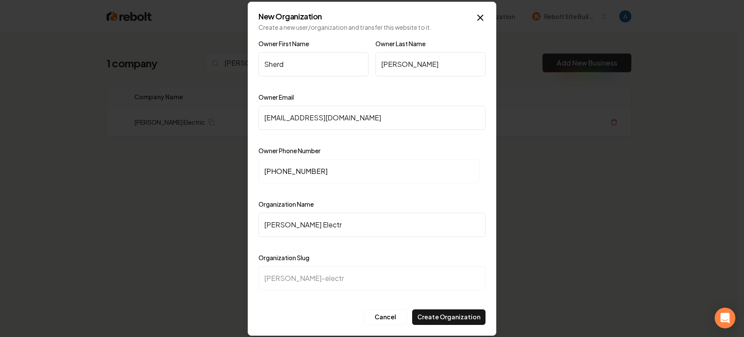
type input "bolton-electri"
type input "Bolton Electric"
type input "bolton-electric"
type input "Bolton Electric"
click at [437, 315] on button "Create Organization" at bounding box center [448, 318] width 73 height 16
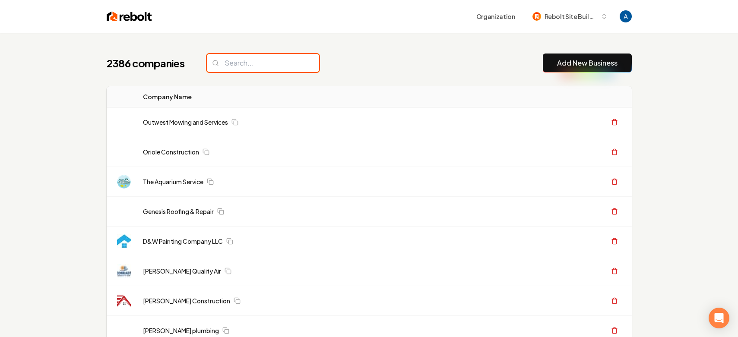
click at [260, 66] on input "search" at bounding box center [263, 63] width 112 height 18
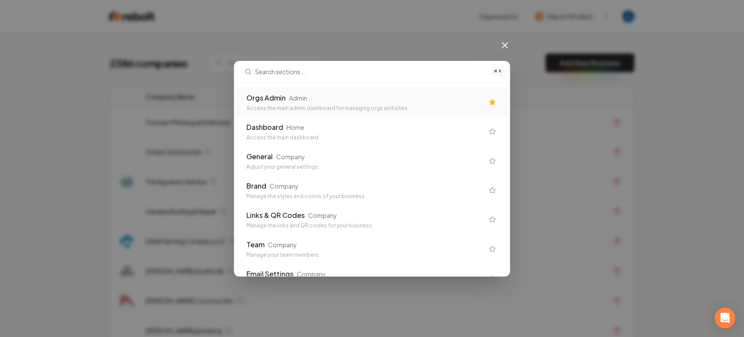
click at [279, 106] on div "Access the main admin dashboard for managing orgs and sites" at bounding box center [366, 108] width 238 height 7
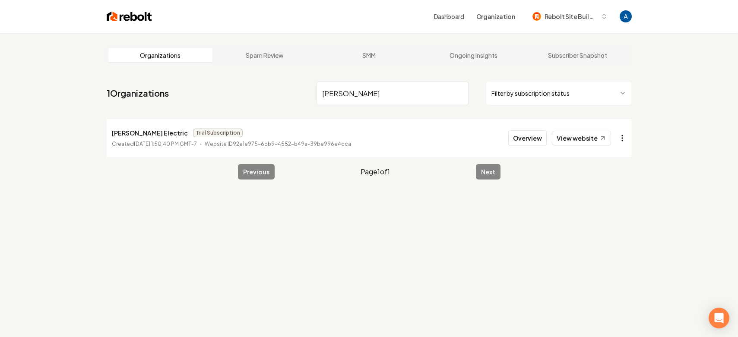
type input "[PERSON_NAME]"
click at [618, 136] on html "Dashboard Organization Rebolt Site Builder Organizations Spam Review SMM Ongoin…" at bounding box center [369, 168] width 738 height 337
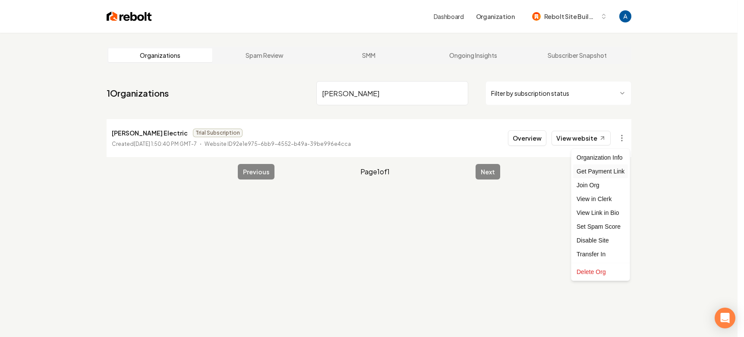
click at [599, 174] on div "Get Payment Link" at bounding box center [600, 172] width 55 height 14
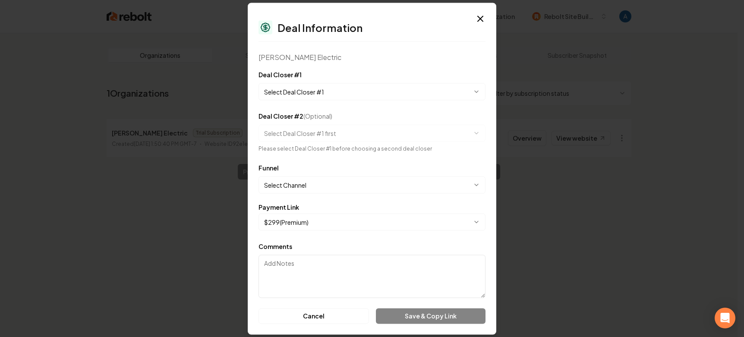
click at [319, 95] on body "**********" at bounding box center [369, 168] width 738 height 337
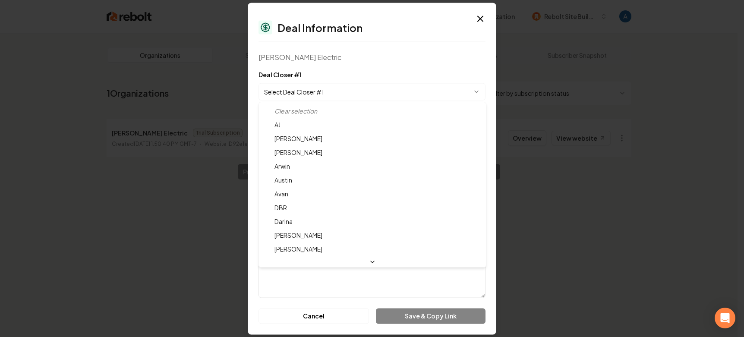
select select "**********"
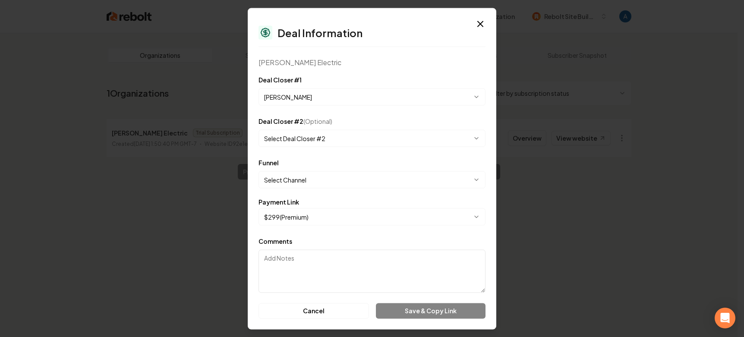
click at [295, 183] on body "**********" at bounding box center [369, 168] width 738 height 337
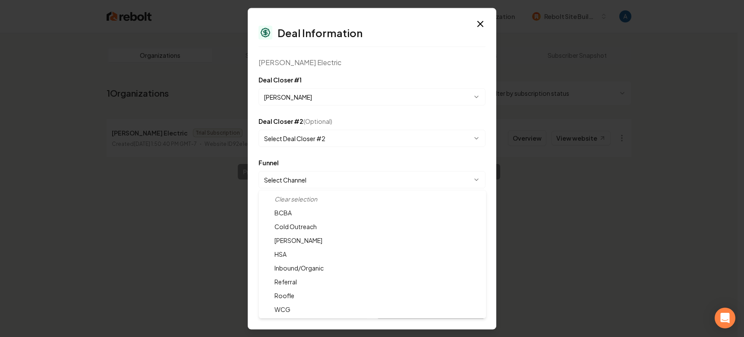
select select "**********"
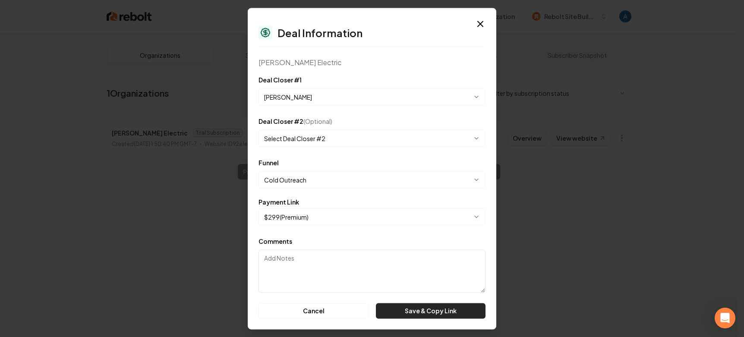
click at [417, 314] on button "Save & Copy Link" at bounding box center [431, 311] width 110 height 16
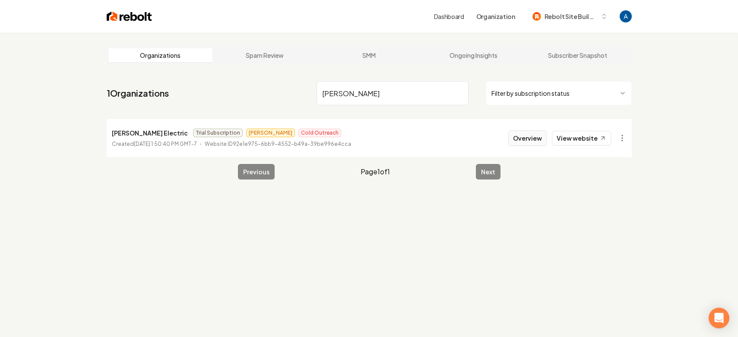
click at [529, 138] on button "Overview" at bounding box center [527, 138] width 38 height 16
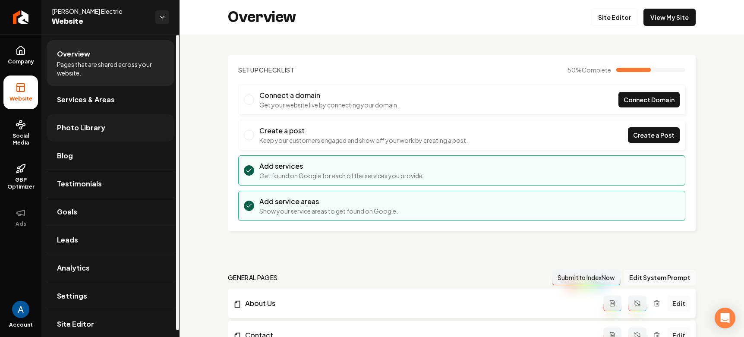
click at [79, 130] on span "Photo Library" at bounding box center [81, 128] width 48 height 10
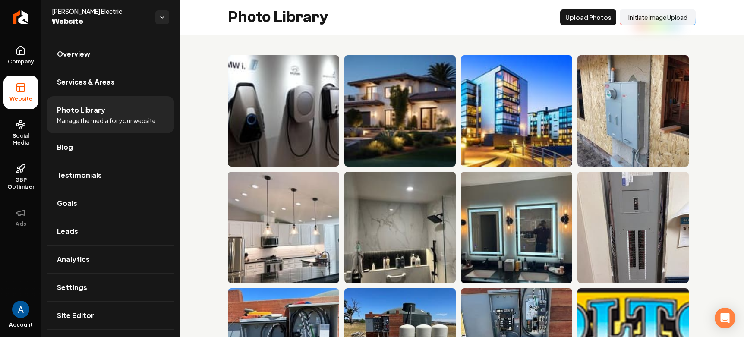
click at [636, 20] on button "Initiate Image Upload" at bounding box center [658, 18] width 76 height 16
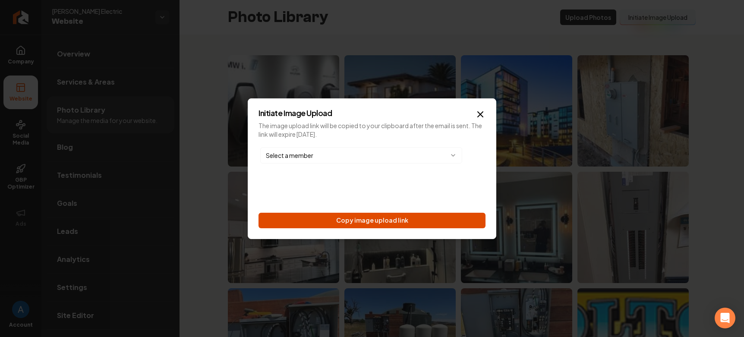
click at [405, 220] on button "Copy image upload link" at bounding box center [372, 221] width 227 height 16
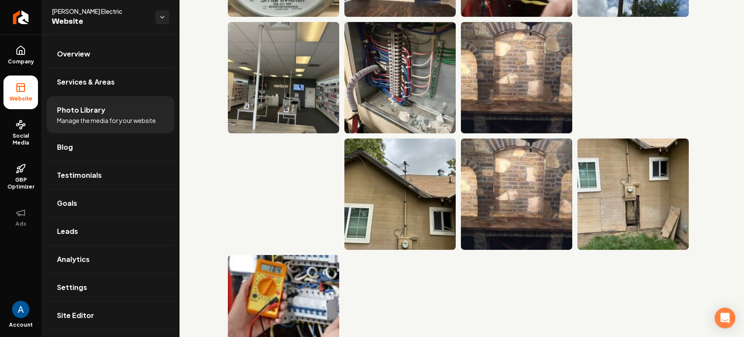
scroll to position [735, 0]
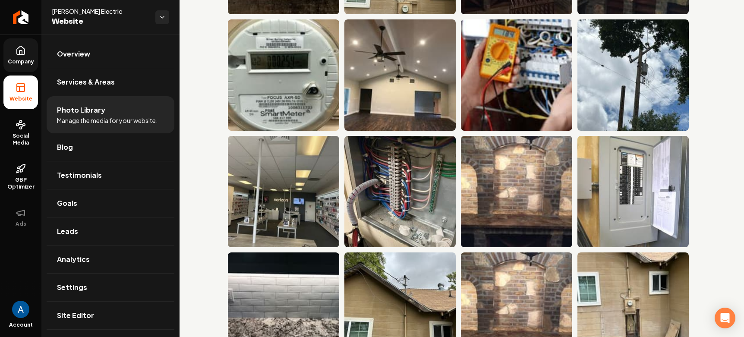
click at [22, 52] on icon at bounding box center [20, 53] width 3 height 4
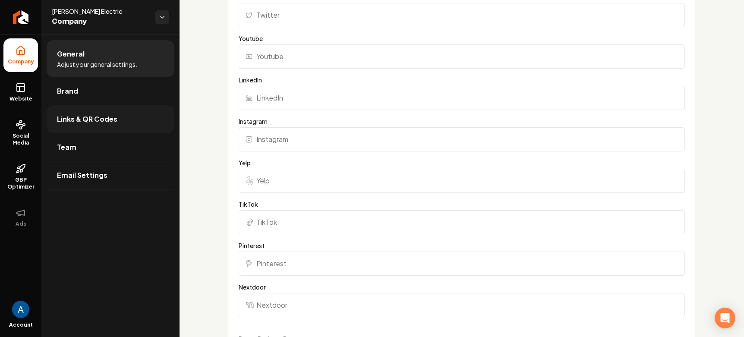
scroll to position [735, 0]
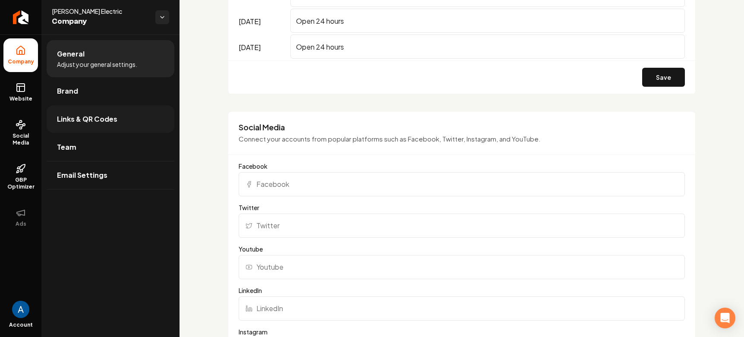
click at [89, 117] on span "Links & QR Codes" at bounding box center [87, 119] width 60 height 10
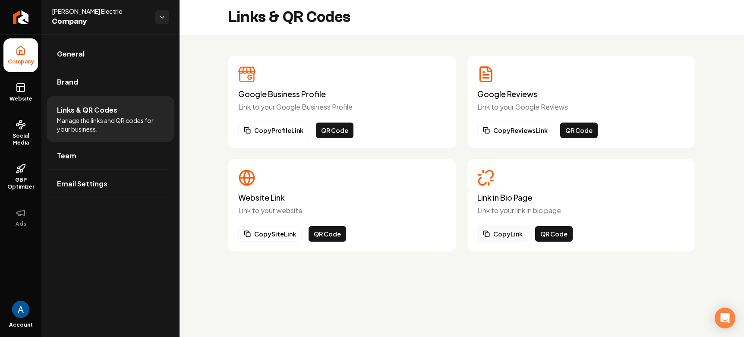
click at [499, 238] on button "Copy Link" at bounding box center [503, 234] width 51 height 16
click at [21, 95] on link "Website" at bounding box center [20, 93] width 35 height 34
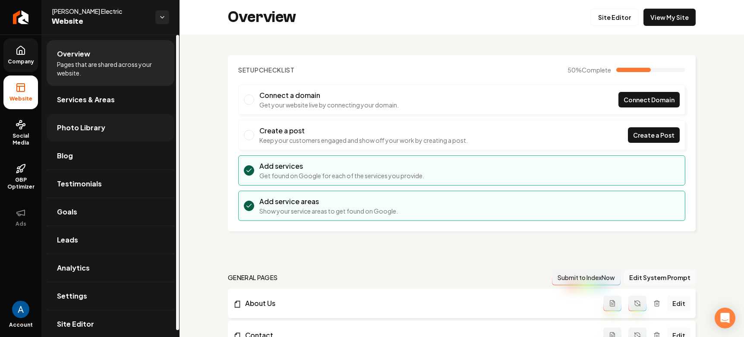
click at [86, 127] on span "Photo Library" at bounding box center [81, 128] width 48 height 10
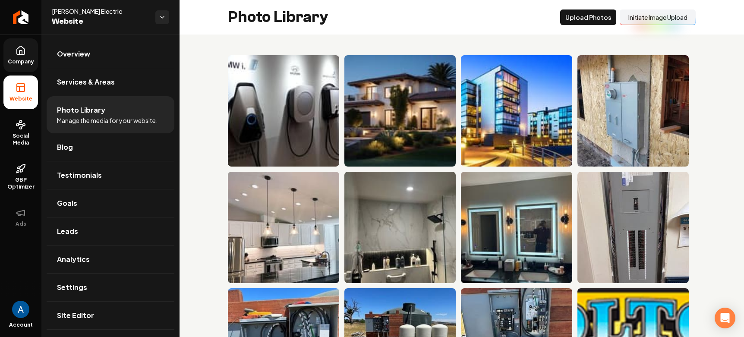
click at [29, 70] on link "Company" at bounding box center [20, 55] width 35 height 34
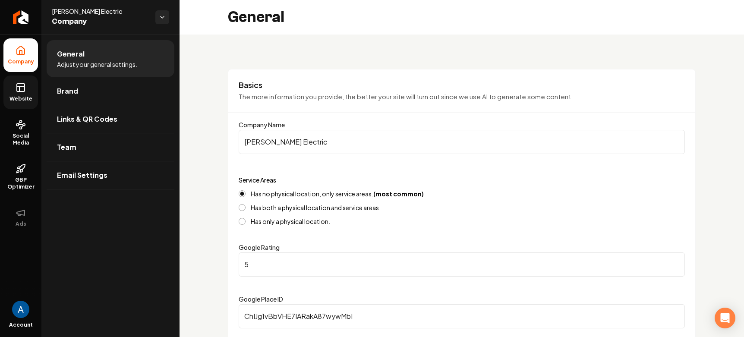
click at [24, 98] on span "Website" at bounding box center [21, 98] width 30 height 7
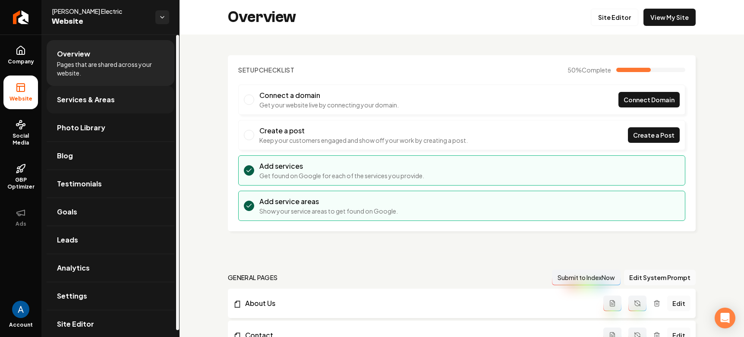
click at [86, 102] on span "Services & Areas" at bounding box center [86, 100] width 58 height 10
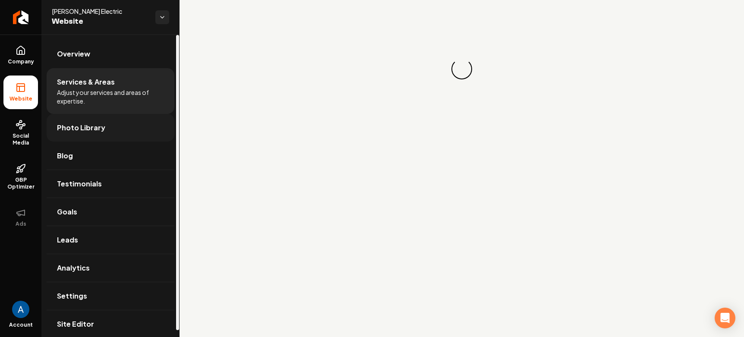
click at [77, 123] on span "Photo Library" at bounding box center [81, 128] width 48 height 10
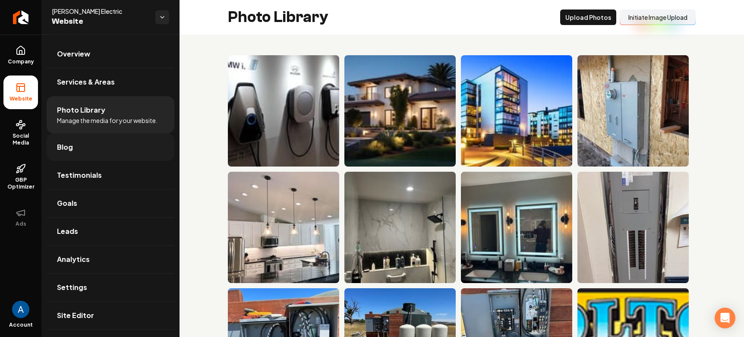
click at [73, 151] on link "Blog" at bounding box center [111, 147] width 128 height 28
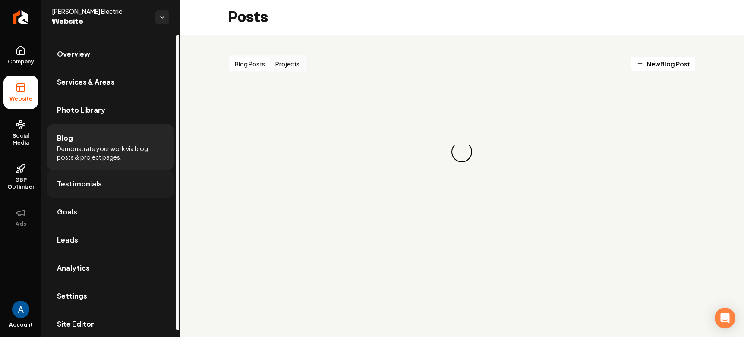
click at [74, 187] on span "Testimonials" at bounding box center [79, 184] width 45 height 10
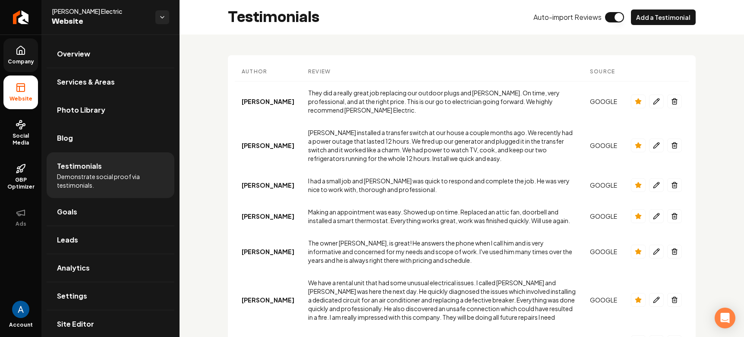
click at [21, 61] on span "Company" at bounding box center [20, 61] width 33 height 7
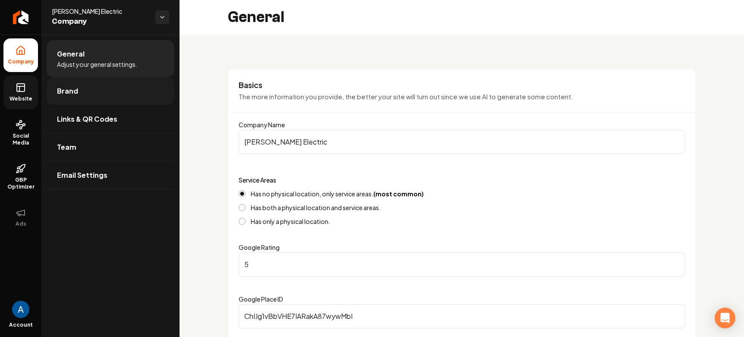
click at [60, 90] on span "Brand" at bounding box center [67, 91] width 21 height 10
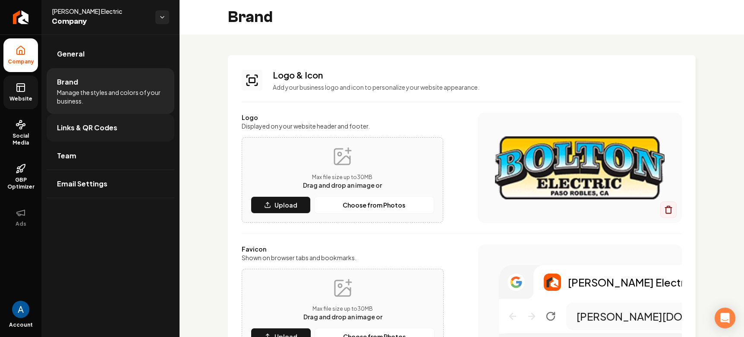
click at [78, 128] on span "Links & QR Codes" at bounding box center [87, 128] width 60 height 10
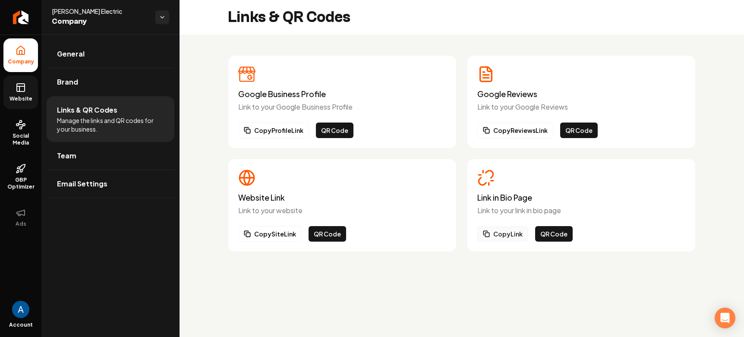
click at [510, 235] on button "Copy Link" at bounding box center [503, 234] width 51 height 16
click at [25, 105] on link "Website" at bounding box center [20, 93] width 35 height 34
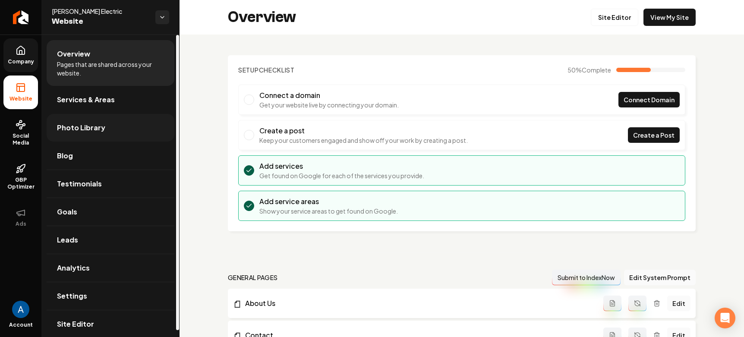
click at [81, 131] on span "Photo Library" at bounding box center [81, 128] width 48 height 10
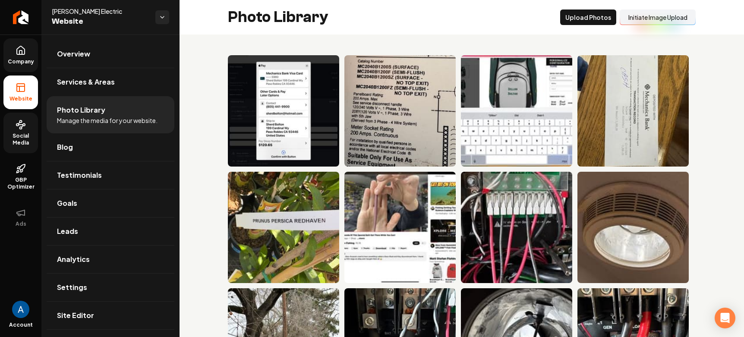
click at [20, 133] on span "Social Media" at bounding box center [20, 140] width 35 height 14
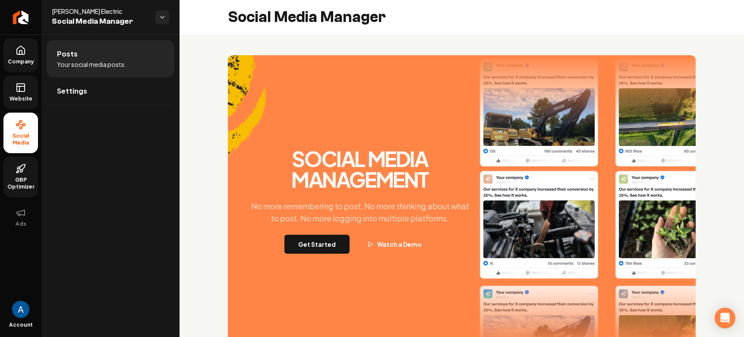
click at [25, 179] on span "GBP Optimizer" at bounding box center [20, 184] width 35 height 14
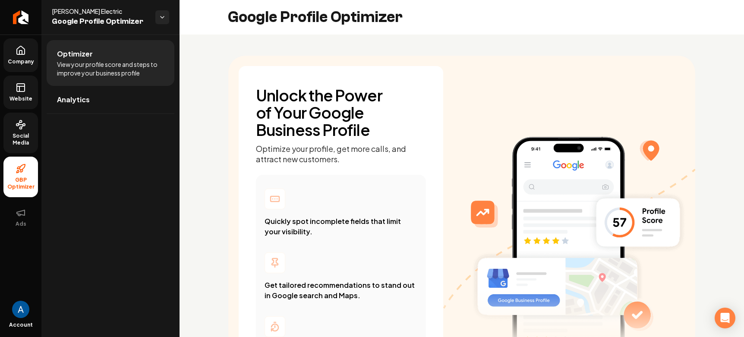
click at [18, 91] on icon at bounding box center [21, 87] width 10 height 10
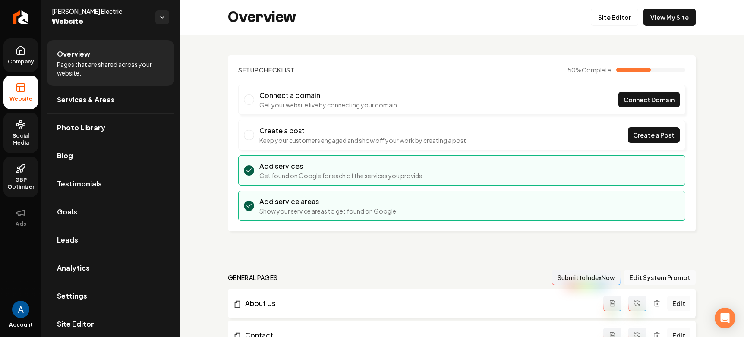
click at [23, 61] on span "Company" at bounding box center [20, 61] width 33 height 7
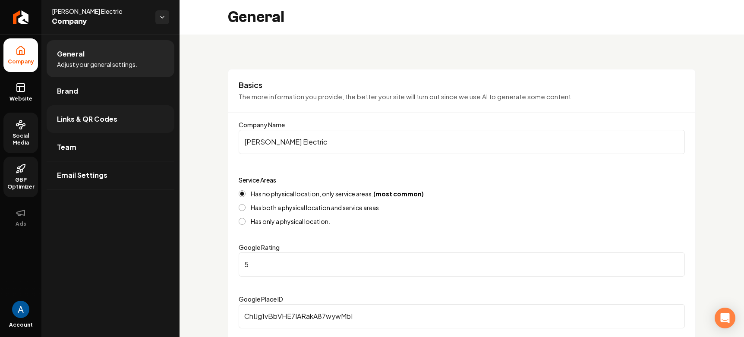
click at [72, 122] on span "Links & QR Codes" at bounding box center [87, 119] width 60 height 10
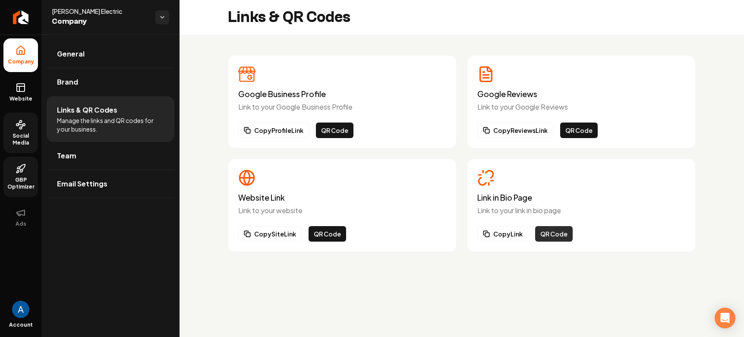
click at [543, 235] on button "QR Code" at bounding box center [554, 234] width 38 height 16
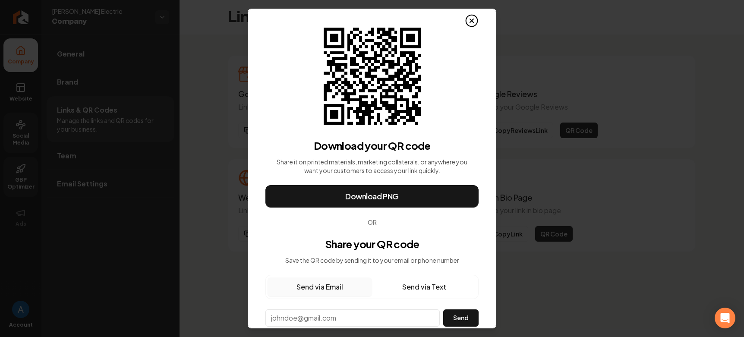
scroll to position [38, 0]
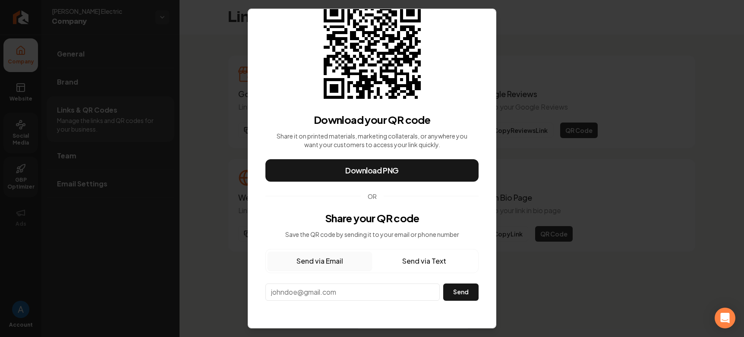
click at [369, 293] on input "email" at bounding box center [353, 292] width 174 height 17
click at [421, 262] on button "Send via Text" at bounding box center [424, 261] width 105 height 19
click at [355, 290] on input "**" at bounding box center [352, 291] width 173 height 15
click at [366, 294] on input "**" at bounding box center [352, 291] width 173 height 15
paste input "**********"
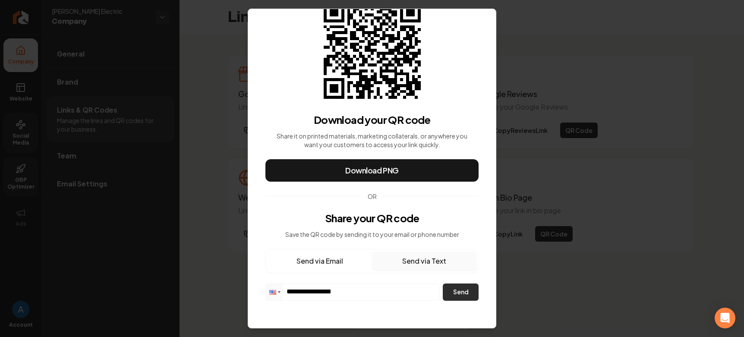
type input "**********"
click at [464, 293] on button "Send" at bounding box center [461, 292] width 36 height 17
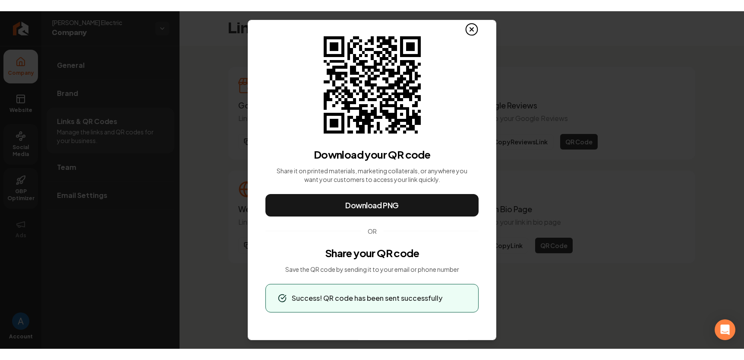
scroll to position [15, 0]
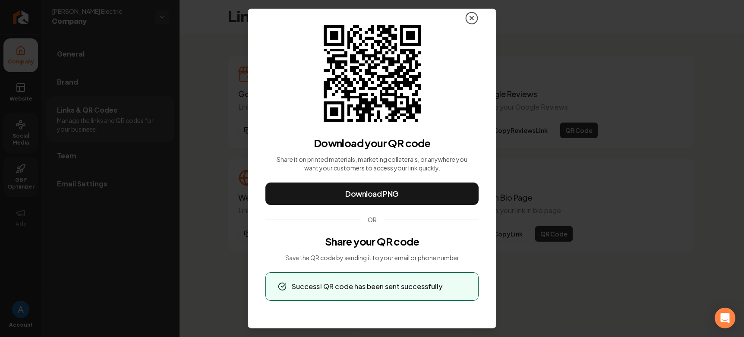
click at [465, 16] on icon at bounding box center [472, 18] width 14 height 14
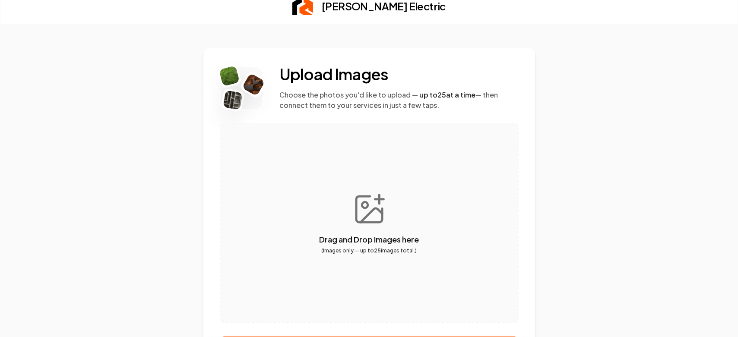
scroll to position [47, 0]
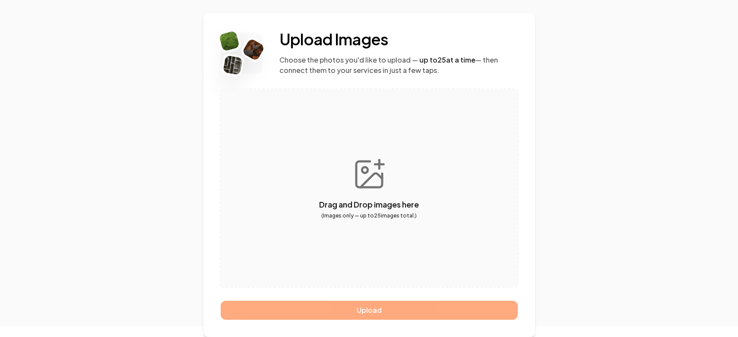
click at [375, 201] on button "button" at bounding box center [369, 188] width 297 height 198
click at [380, 207] on button "button" at bounding box center [369, 188] width 297 height 198
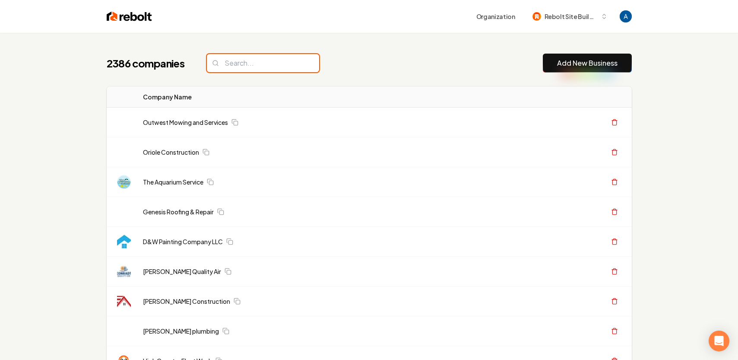
click at [252, 63] on input "search" at bounding box center [263, 63] width 112 height 18
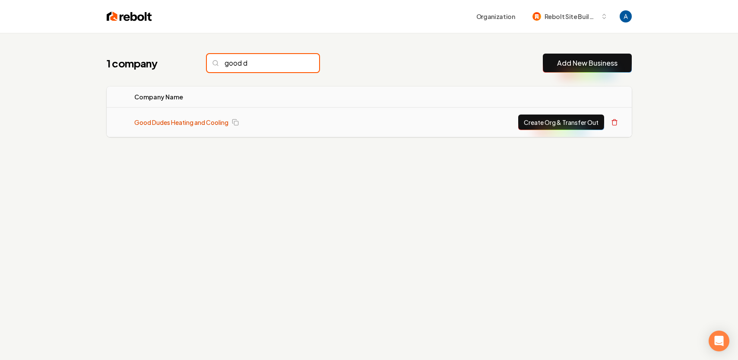
type input "good d"
click at [187, 125] on link "Good Dudes Heating and Cooling" at bounding box center [181, 122] width 94 height 9
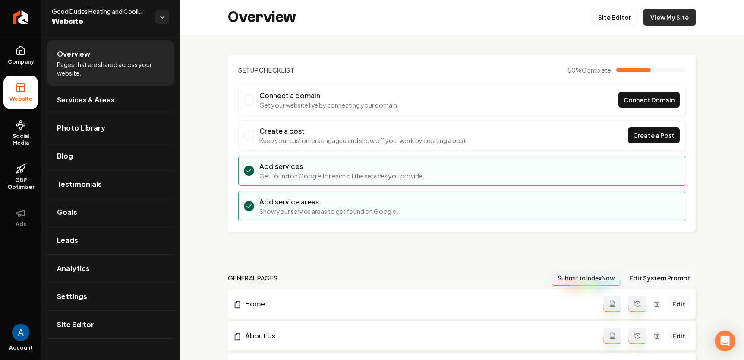
click at [661, 16] on link "View My Site" at bounding box center [670, 17] width 52 height 17
click at [606, 18] on link "Site Editor" at bounding box center [615, 17] width 48 height 17
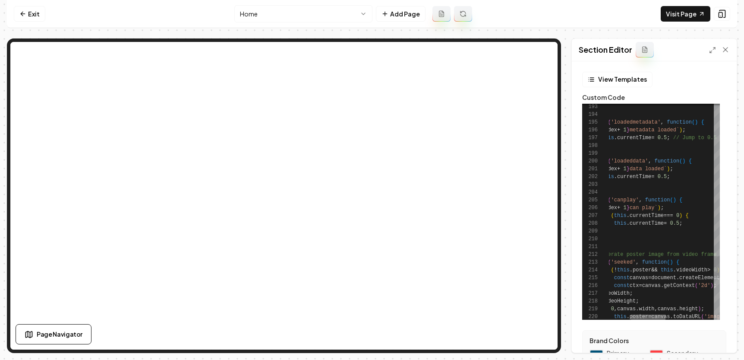
click at [651, 314] on div at bounding box center [648, 316] width 35 height 5
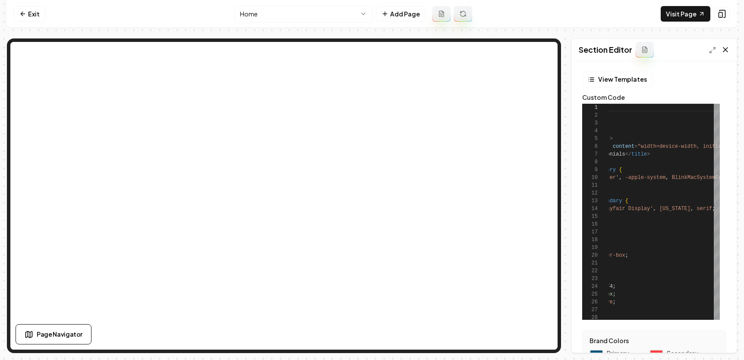
click at [728, 48] on icon at bounding box center [726, 49] width 9 height 9
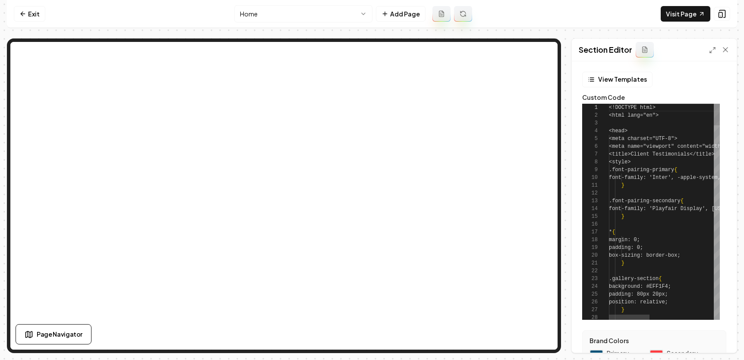
scroll to position [78, 0]
click at [628, 82] on button "View Templates" at bounding box center [618, 80] width 70 height 16
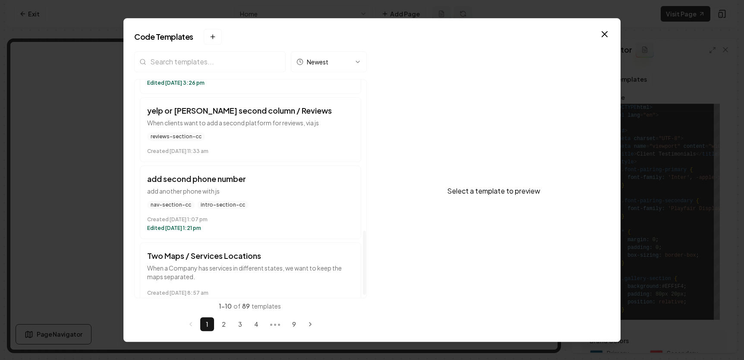
scroll to position [526, 0]
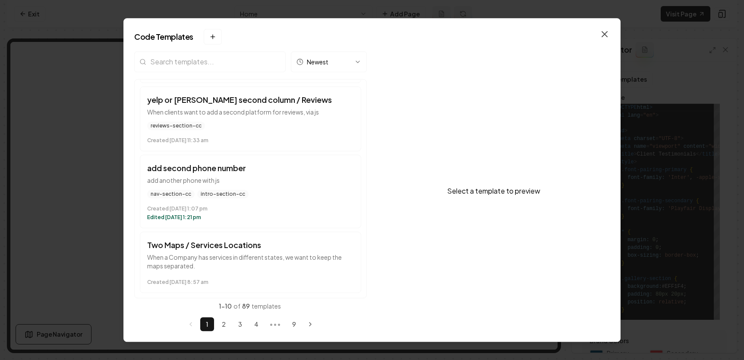
click at [602, 34] on icon "button" at bounding box center [605, 34] width 10 height 10
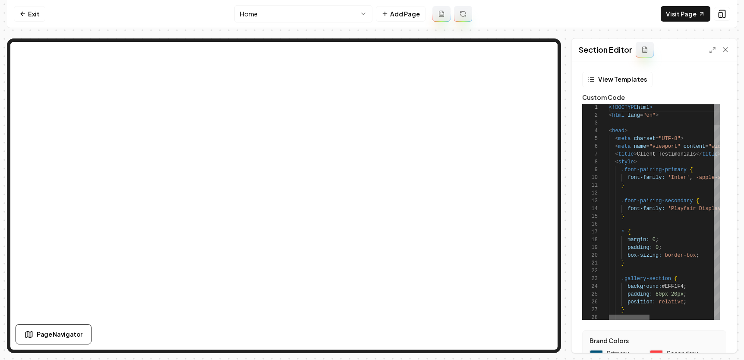
click at [613, 316] on div at bounding box center [629, 316] width 41 height 5
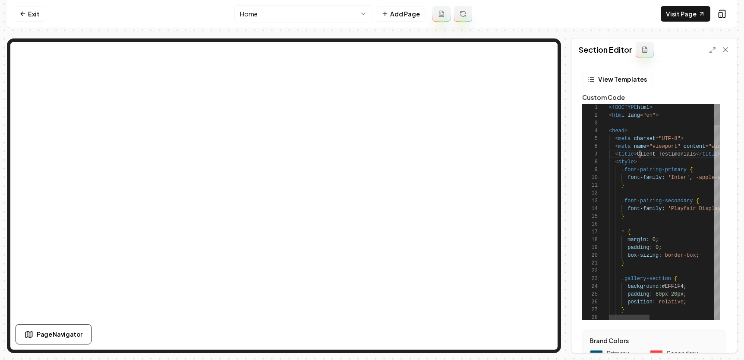
click at [717, 337] on button "Save" at bounding box center [717, 338] width 25 height 16
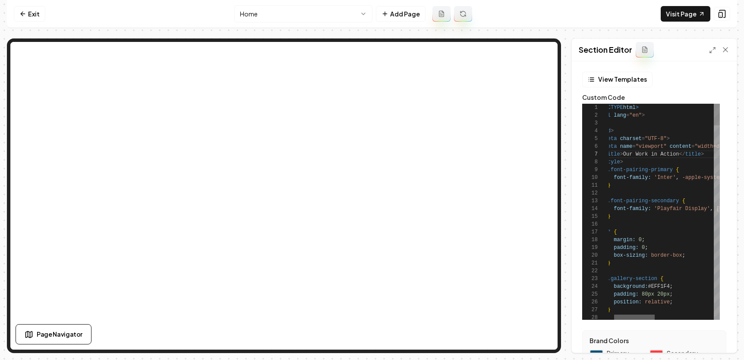
click at [635, 314] on div at bounding box center [634, 316] width 41 height 5
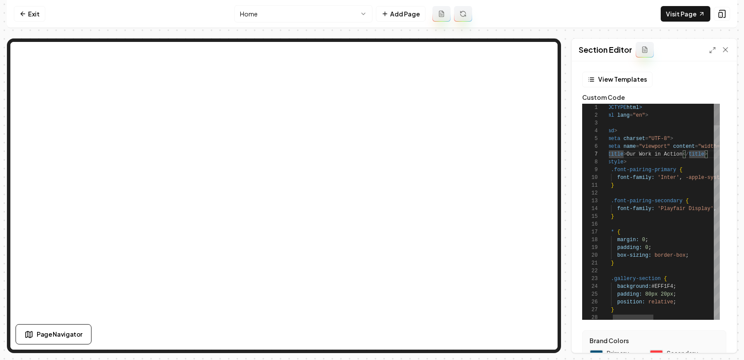
scroll to position [47, 78]
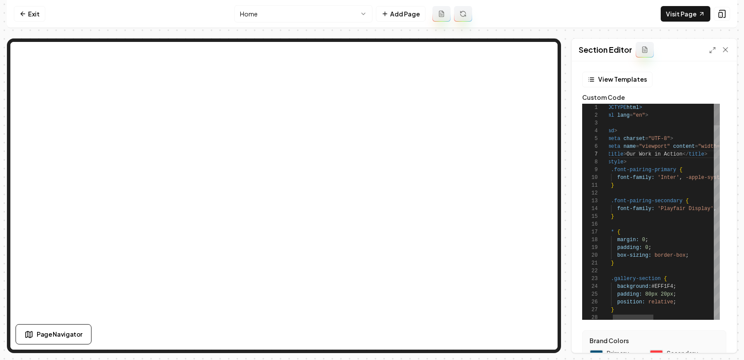
scroll to position [47, 28]
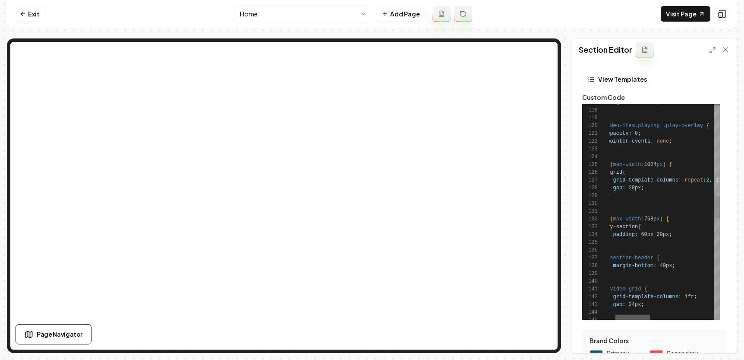
click at [630, 314] on div at bounding box center [633, 316] width 35 height 5
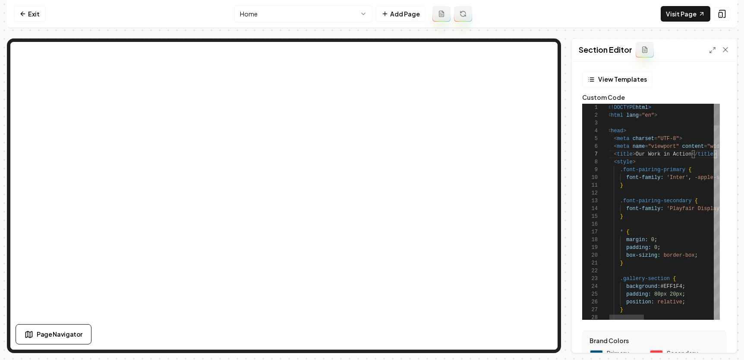
type textarea "**********"
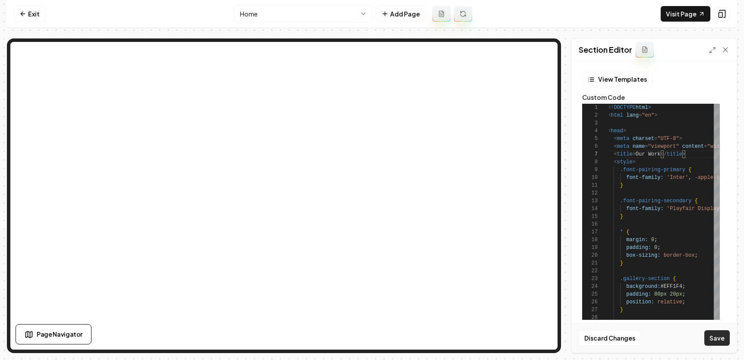
click at [717, 336] on button "Save" at bounding box center [717, 338] width 25 height 16
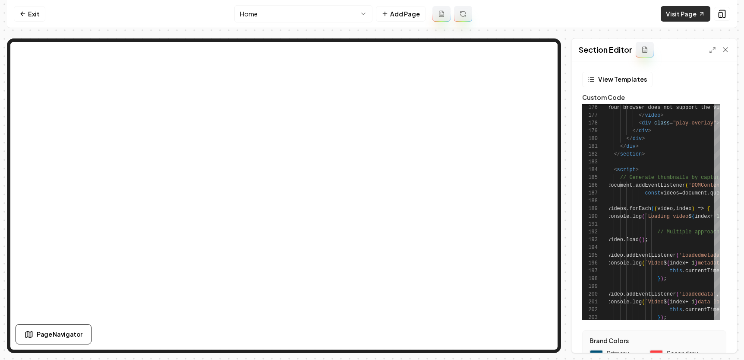
click at [674, 18] on link "Visit Page" at bounding box center [686, 14] width 50 height 16
click at [22, 10] on link "Exit" at bounding box center [30, 14] width 32 height 16
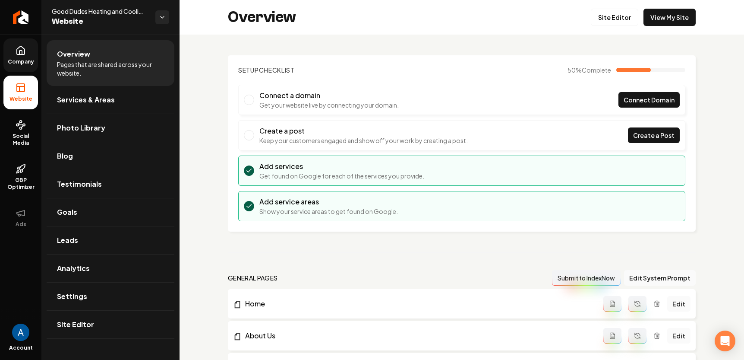
click at [10, 55] on link "Company" at bounding box center [20, 55] width 35 height 34
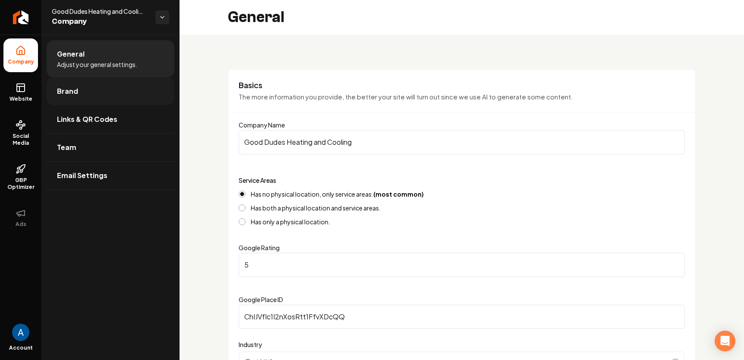
click at [76, 95] on span "Brand" at bounding box center [67, 91] width 21 height 10
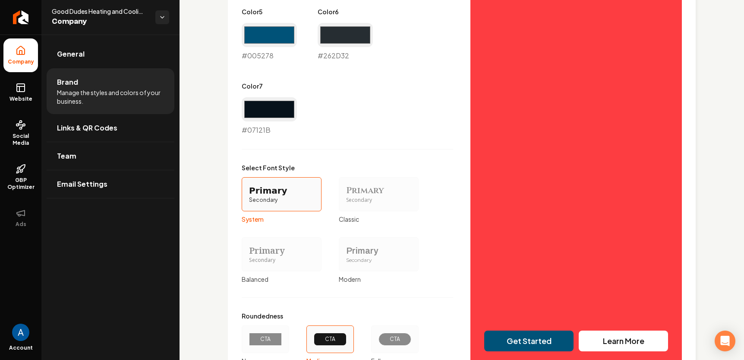
scroll to position [700, 0]
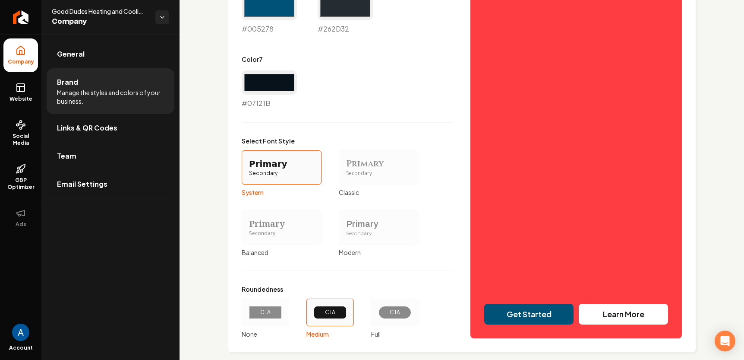
click at [370, 165] on div "Primary" at bounding box center [378, 164] width 65 height 12
click at [345, 165] on button "Primary Secondary Classic" at bounding box center [342, 167] width 7 height 7
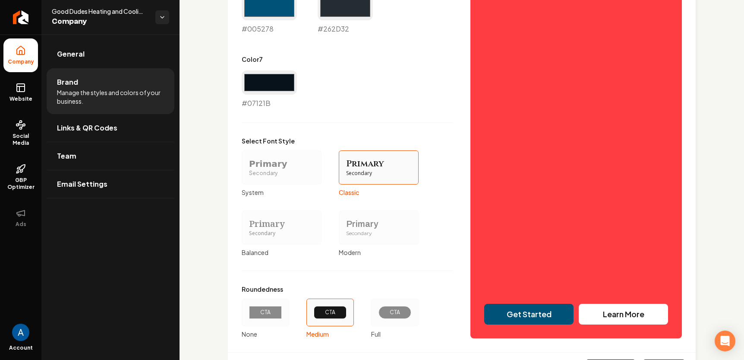
click at [271, 162] on div "Primary" at bounding box center [281, 164] width 65 height 12
click at [248, 164] on button "Primary Secondary System" at bounding box center [244, 167] width 7 height 7
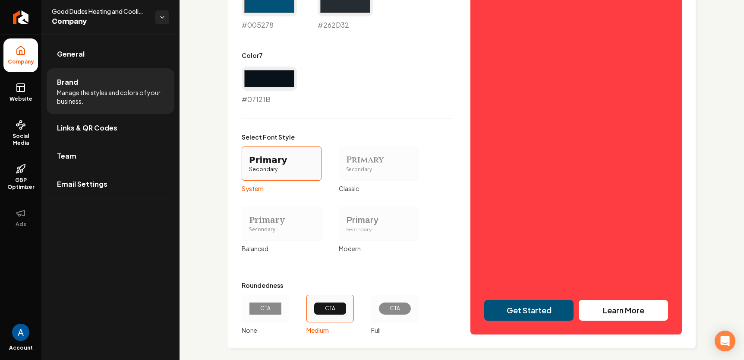
scroll to position [713, 0]
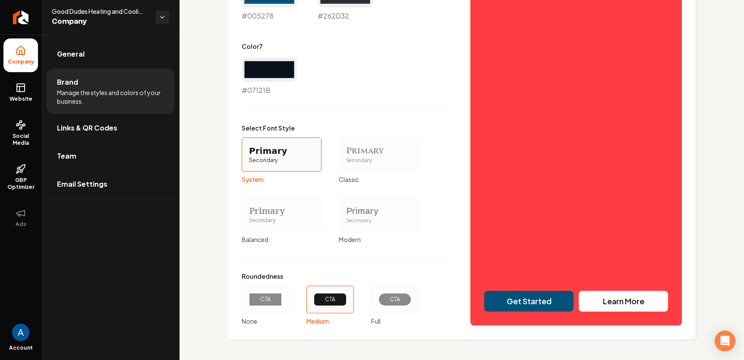
click at [283, 211] on div "Primary" at bounding box center [281, 211] width 65 height 12
click at [248, 211] on button "Primary Secondary Balanced" at bounding box center [244, 214] width 7 height 7
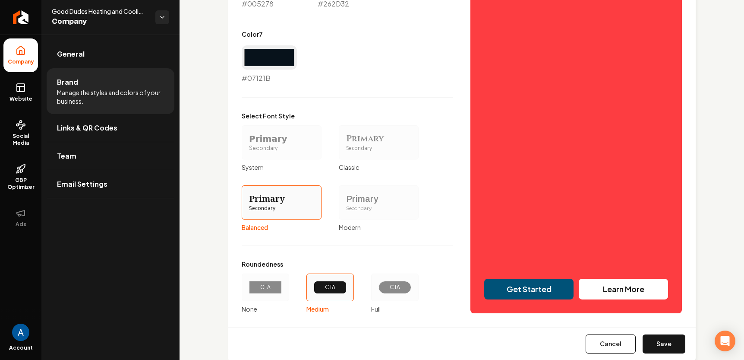
scroll to position [746, 0]
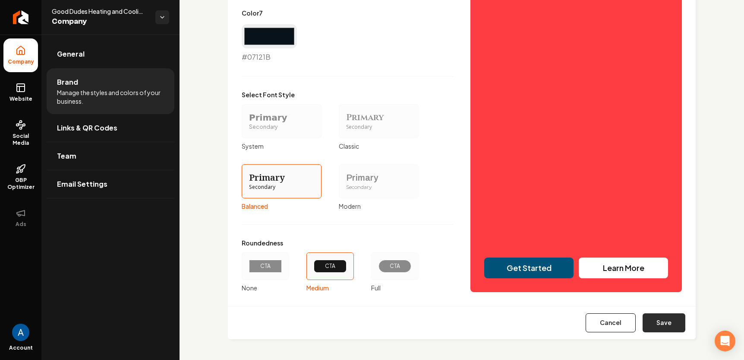
click at [660, 330] on button "Save" at bounding box center [664, 322] width 43 height 19
type input "#eff1f4"
type input "#d9dfe5"
type input "#d0d7dc"
type input "#5b6e7b"
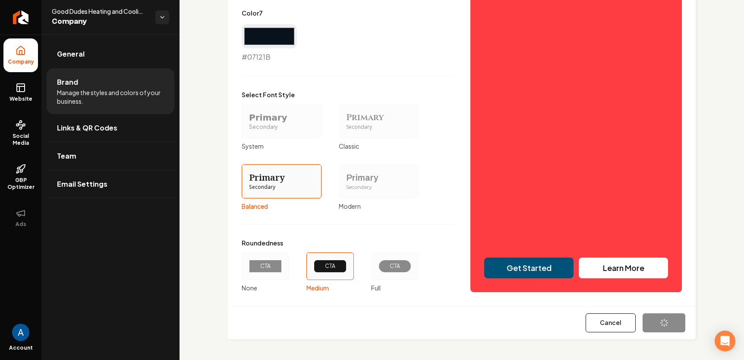
type input "#262d32"
type input "#07121b"
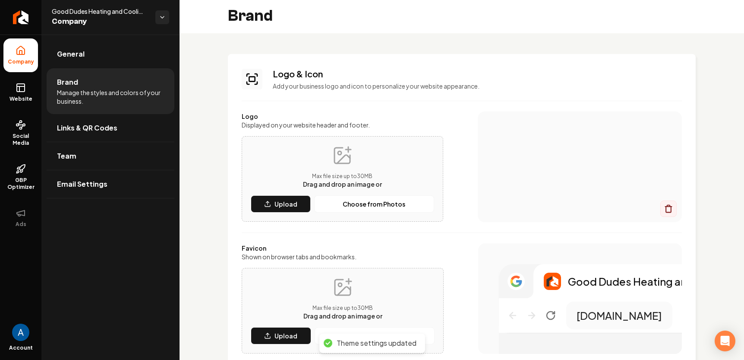
scroll to position [0, 0]
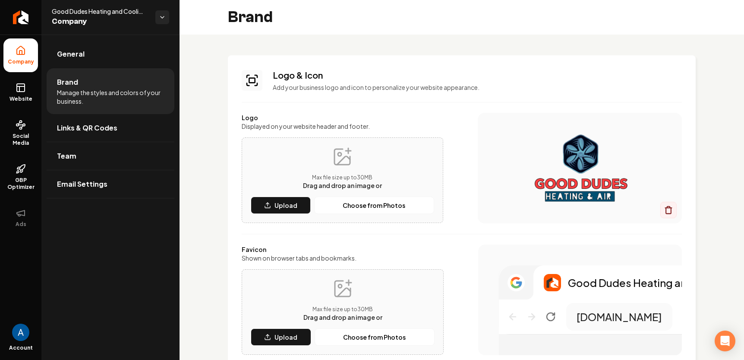
click at [20, 53] on icon at bounding box center [21, 50] width 10 height 10
click at [25, 92] on icon at bounding box center [21, 87] width 10 height 10
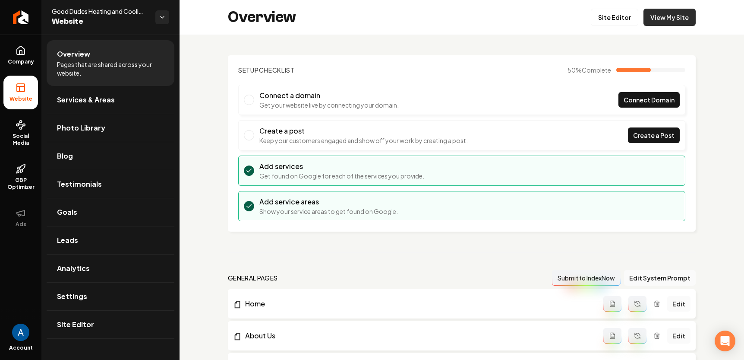
click at [649, 22] on link "View My Site" at bounding box center [670, 17] width 52 height 17
click at [610, 20] on link "Site Editor" at bounding box center [615, 17] width 48 height 17
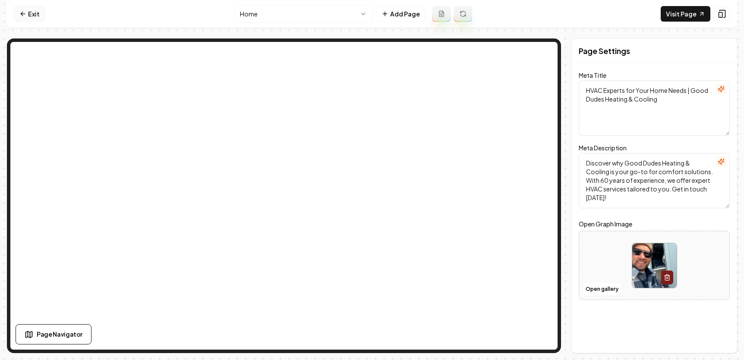
click at [27, 13] on link "Exit" at bounding box center [30, 14] width 32 height 16
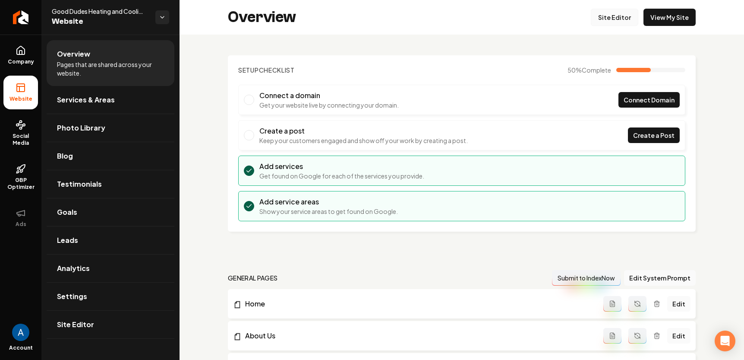
click at [611, 22] on link "Site Editor" at bounding box center [615, 17] width 48 height 17
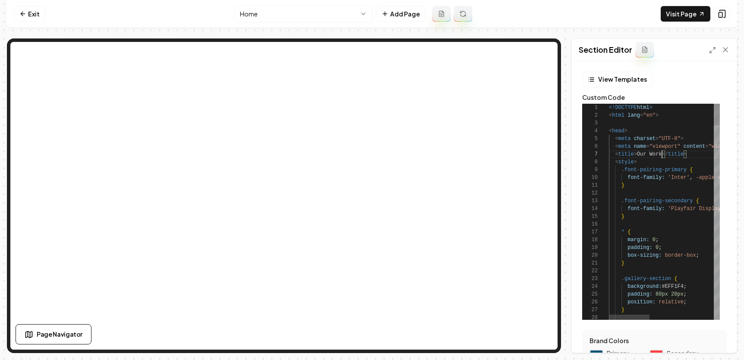
scroll to position [47, 53]
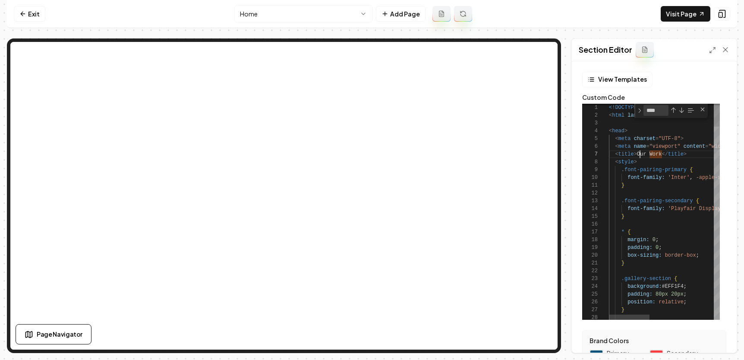
type textarea "*"
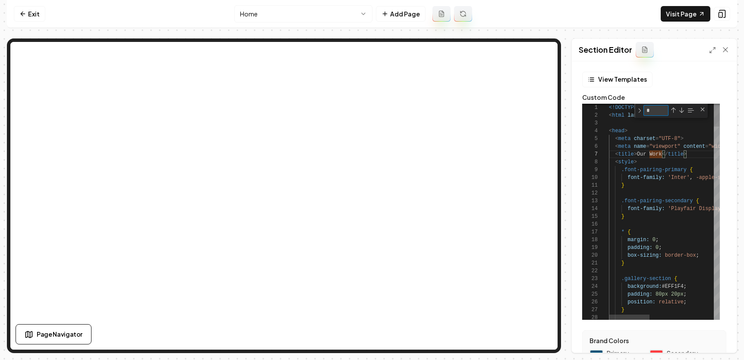
type textarea "**********"
type textarea "**"
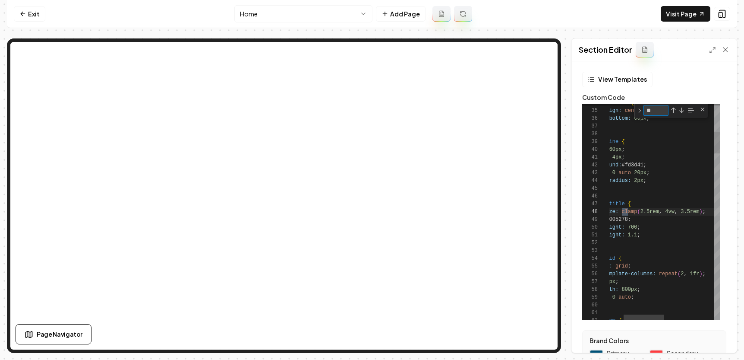
type textarea "**********"
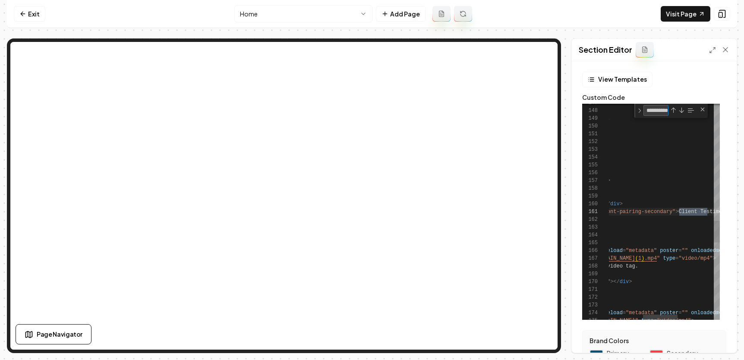
scroll to position [78, 209]
click at [674, 316] on div at bounding box center [666, 316] width 35 height 5
type textarea "**********"
click at [683, 215] on div "@ media ( max-width: 480 px ) { .video-grid { grid-template-columns: 1fr ; gap:…" at bounding box center [611, 17] width 333 height 2134
click at [684, 214] on div "@ media ( max-width: 480 px ) { .video-grid { grid-template-columns: 1fr ; gap:…" at bounding box center [611, 17] width 333 height 2134
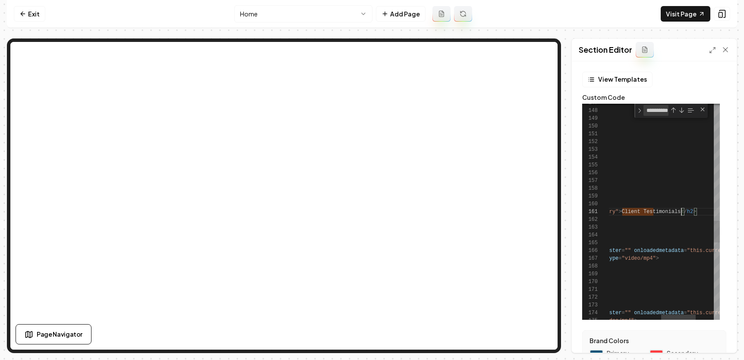
click at [682, 214] on div "@ media ( max-width: 480 px ) { .video-grid { grid-template-columns: 1fr ; gap:…" at bounding box center [611, 17] width 333 height 2134
type textarea "**********"
click at [722, 341] on button "Save" at bounding box center [717, 338] width 25 height 16
click at [725, 51] on icon at bounding box center [726, 49] width 9 height 9
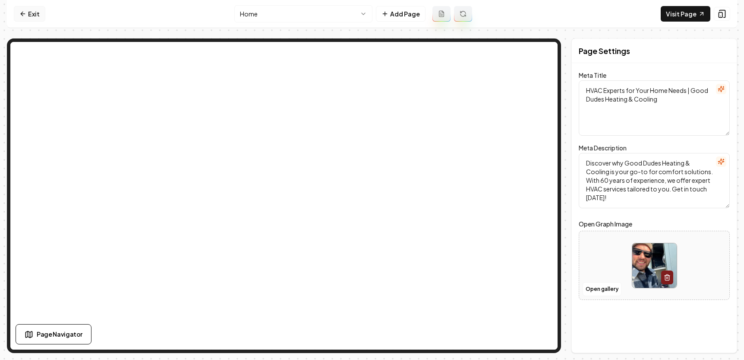
click at [29, 14] on link "Exit" at bounding box center [30, 14] width 32 height 16
